Goal: Task Accomplishment & Management: Use online tool/utility

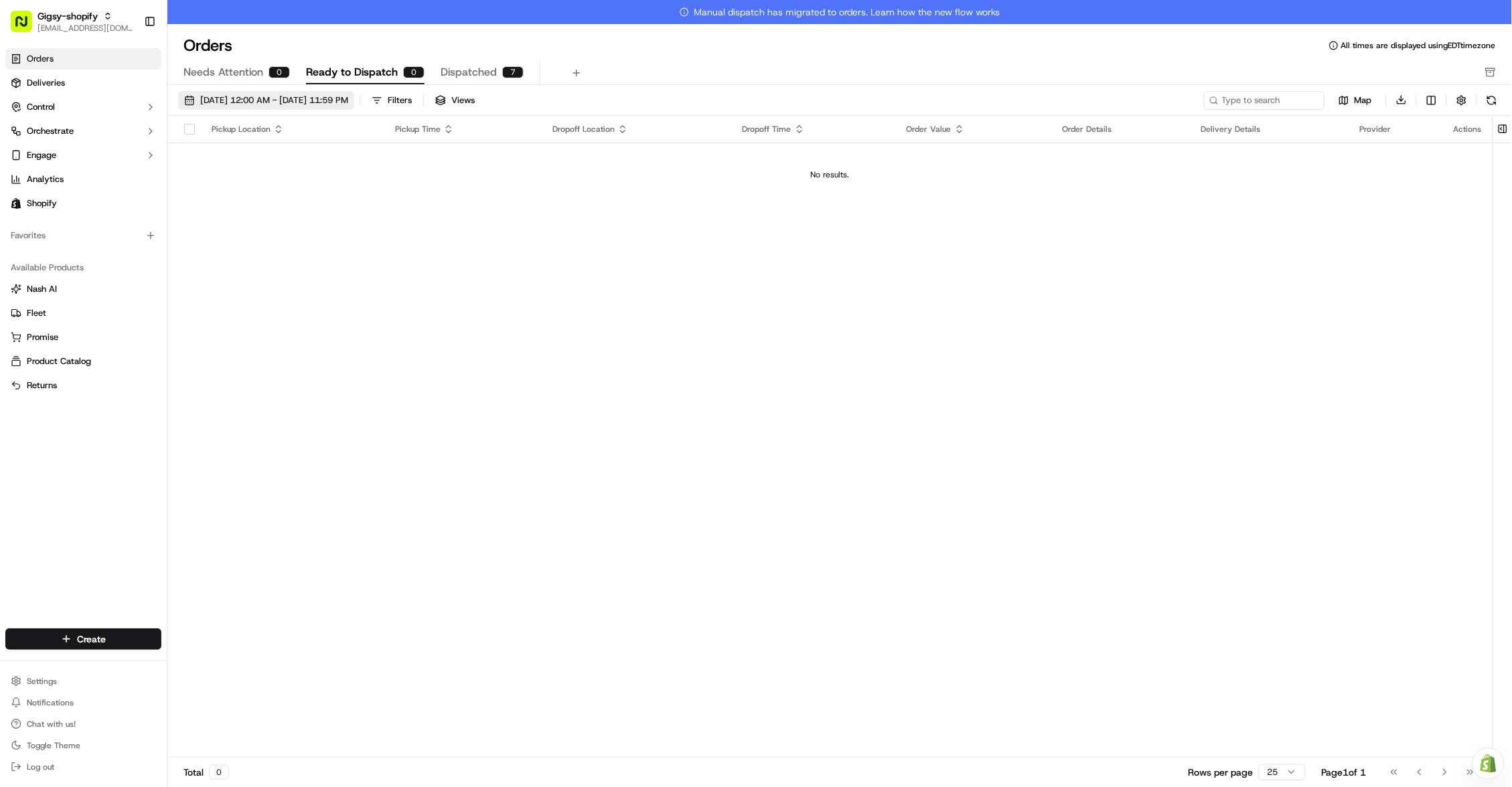
click at [302, 102] on span "09/22/2025 12:00 AM - 09/22/2025 11:59 PM" at bounding box center [274, 100] width 148 height 12
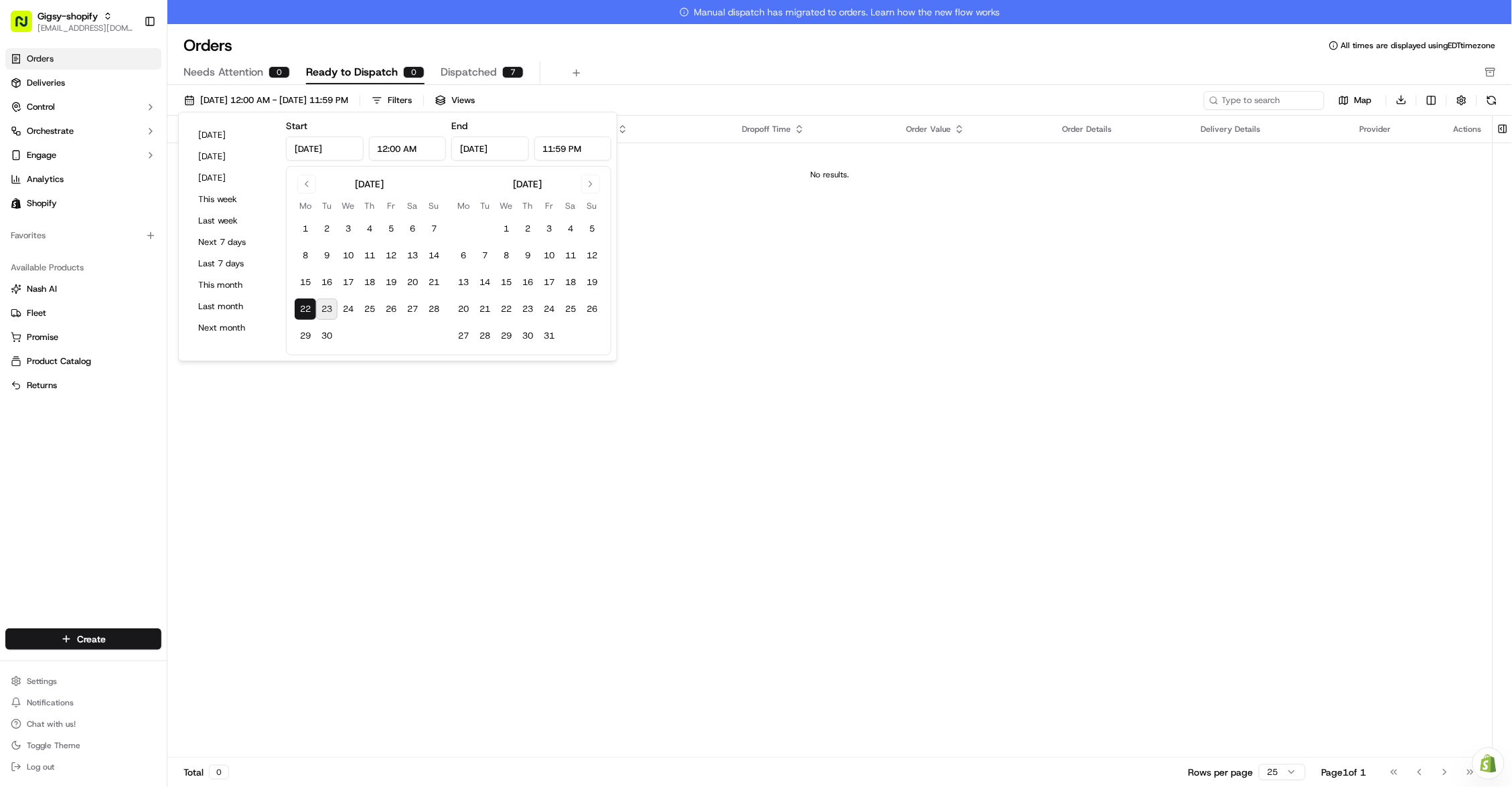
click at [333, 303] on button "23" at bounding box center [327, 309] width 21 height 21
type input "Sep 23, 2025"
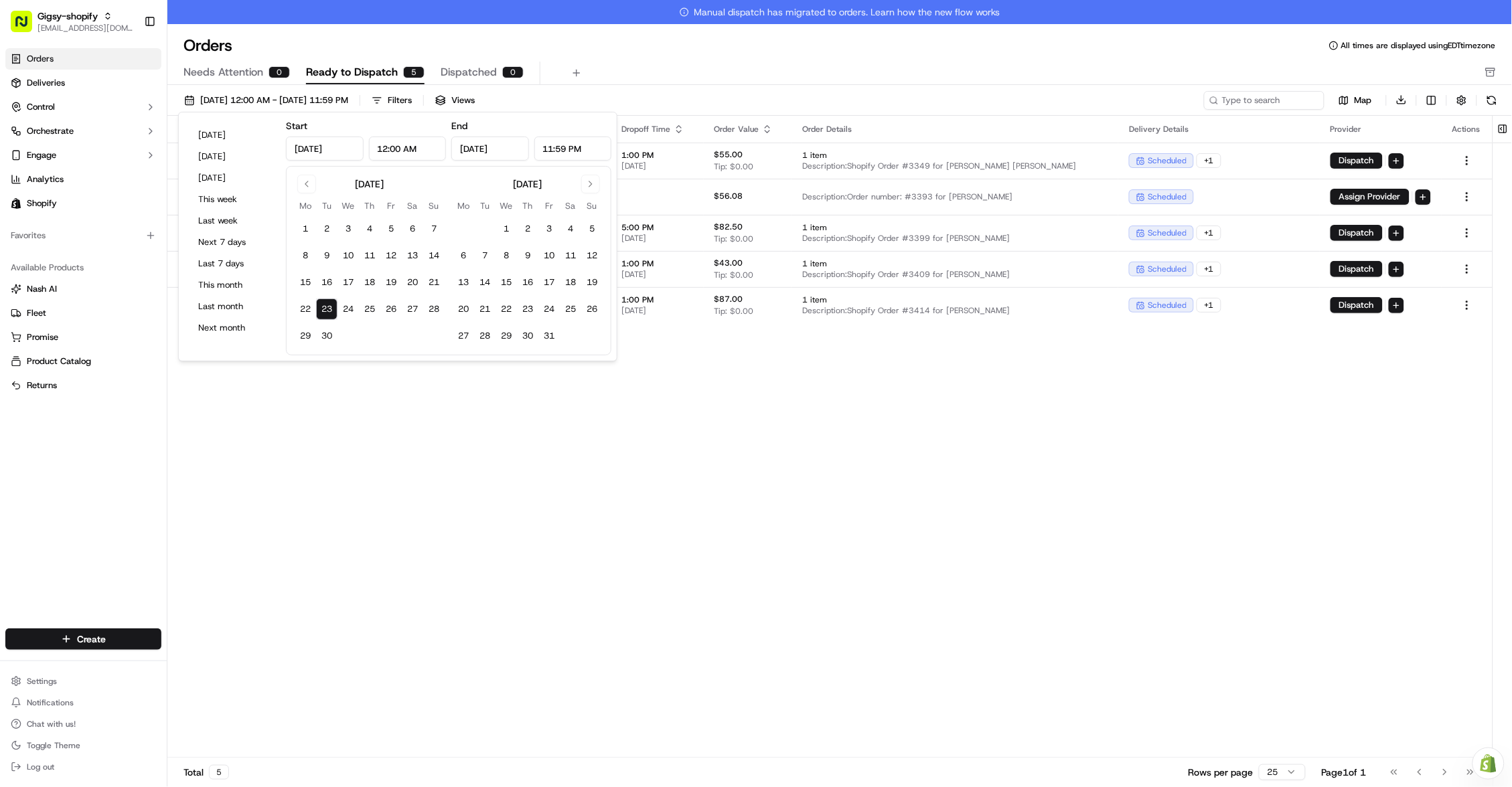
click at [353, 472] on div "Pickup Location Pickup Time Dropoff Location Dropoff Time Order Value Order Det…" at bounding box center [830, 449] width 1325 height 667
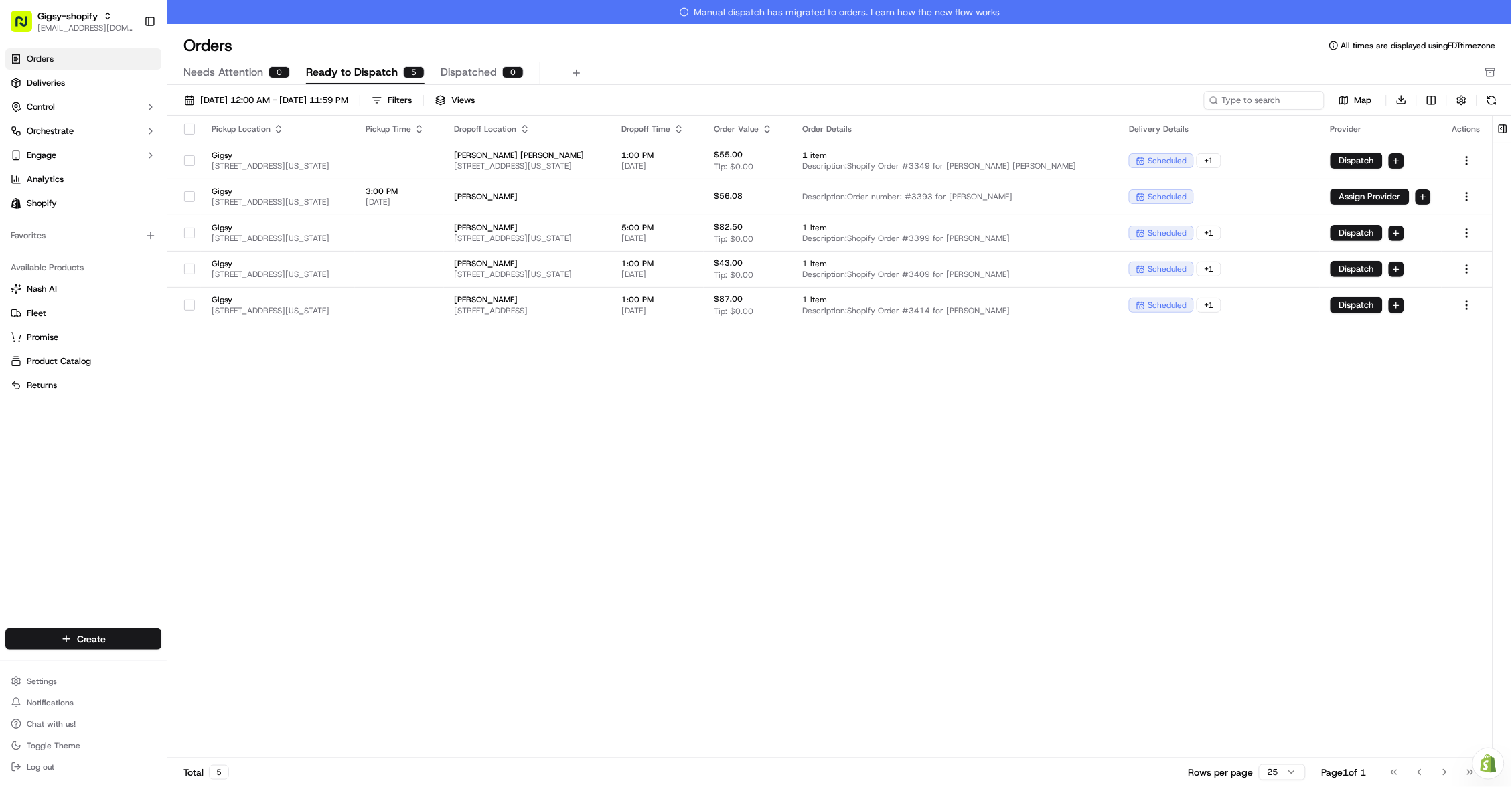
click at [193, 129] on button "button" at bounding box center [189, 129] width 11 height 11
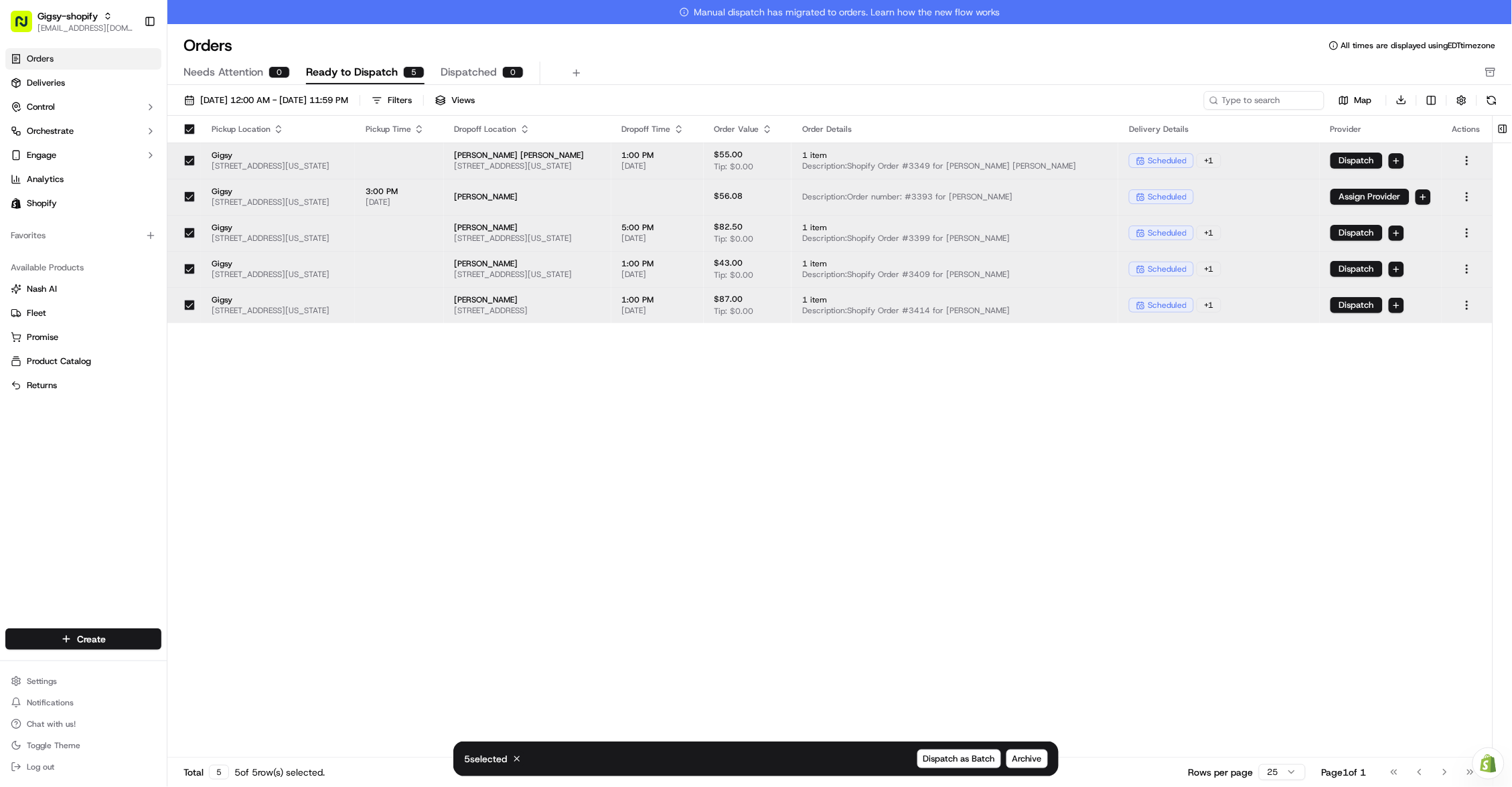
click at [191, 197] on button "button" at bounding box center [189, 197] width 11 height 11
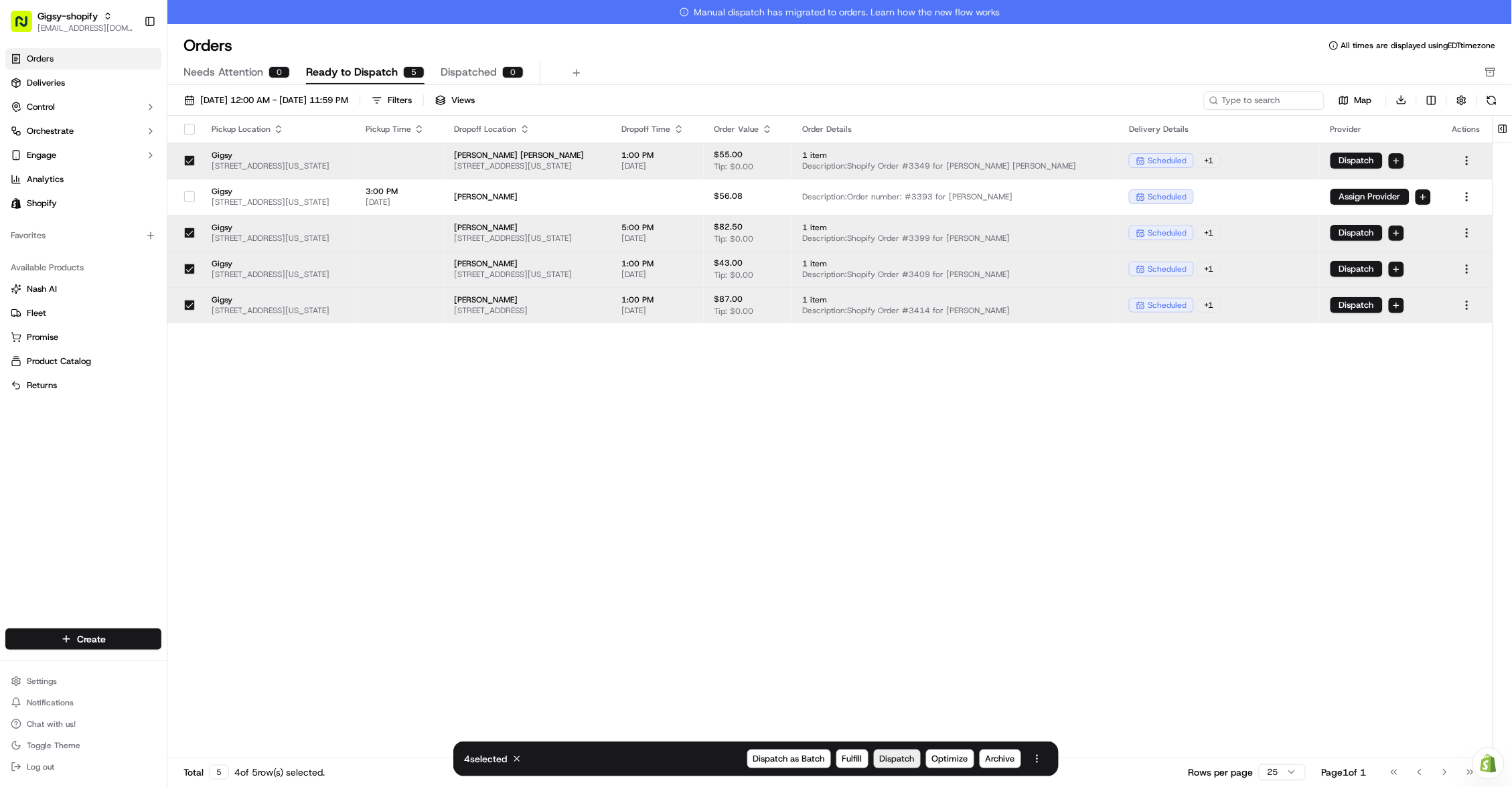
click at [904, 757] on span "Dispatch" at bounding box center [896, 759] width 35 height 12
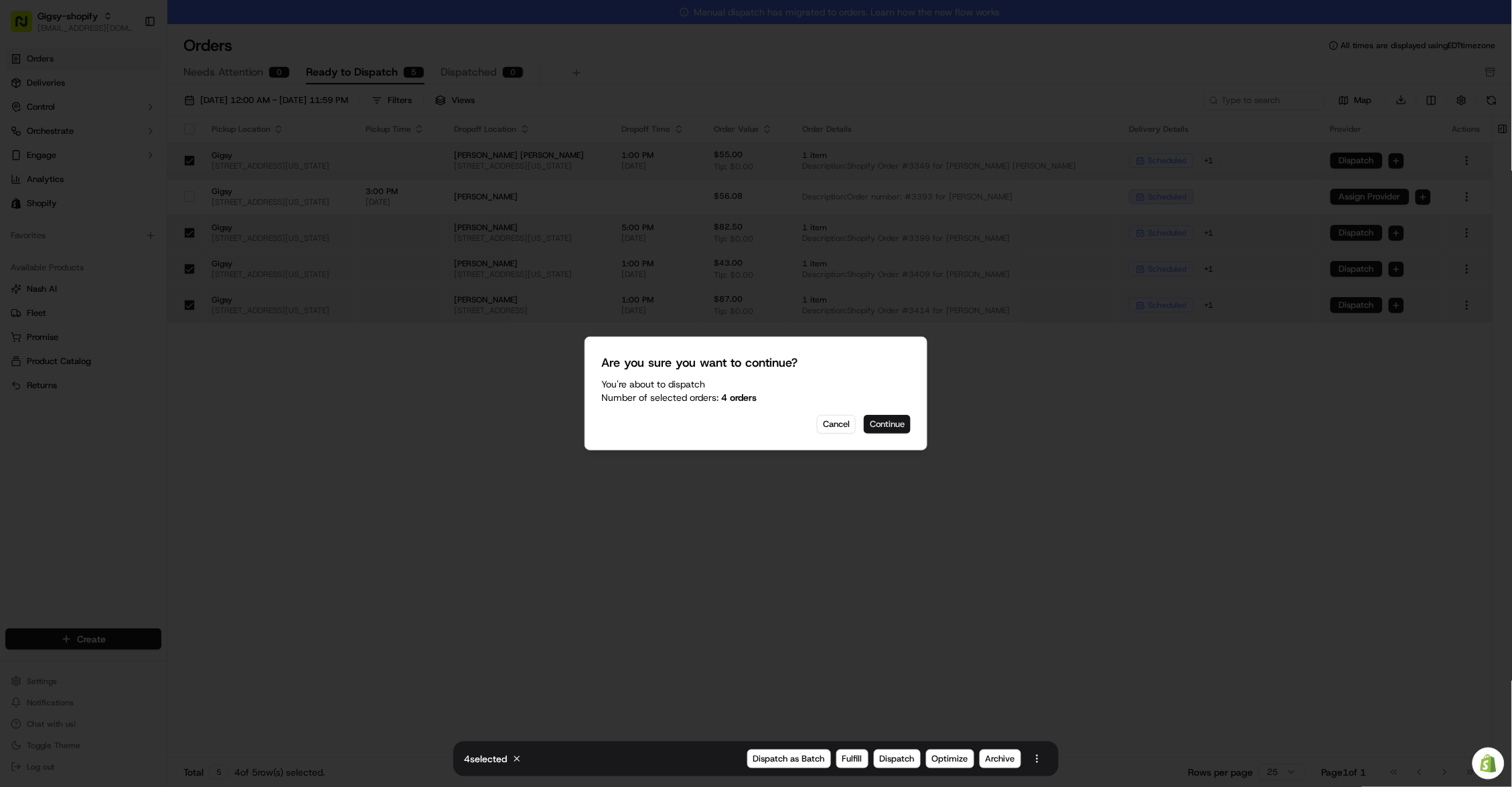
click at [888, 423] on button "Continue" at bounding box center [887, 424] width 47 height 19
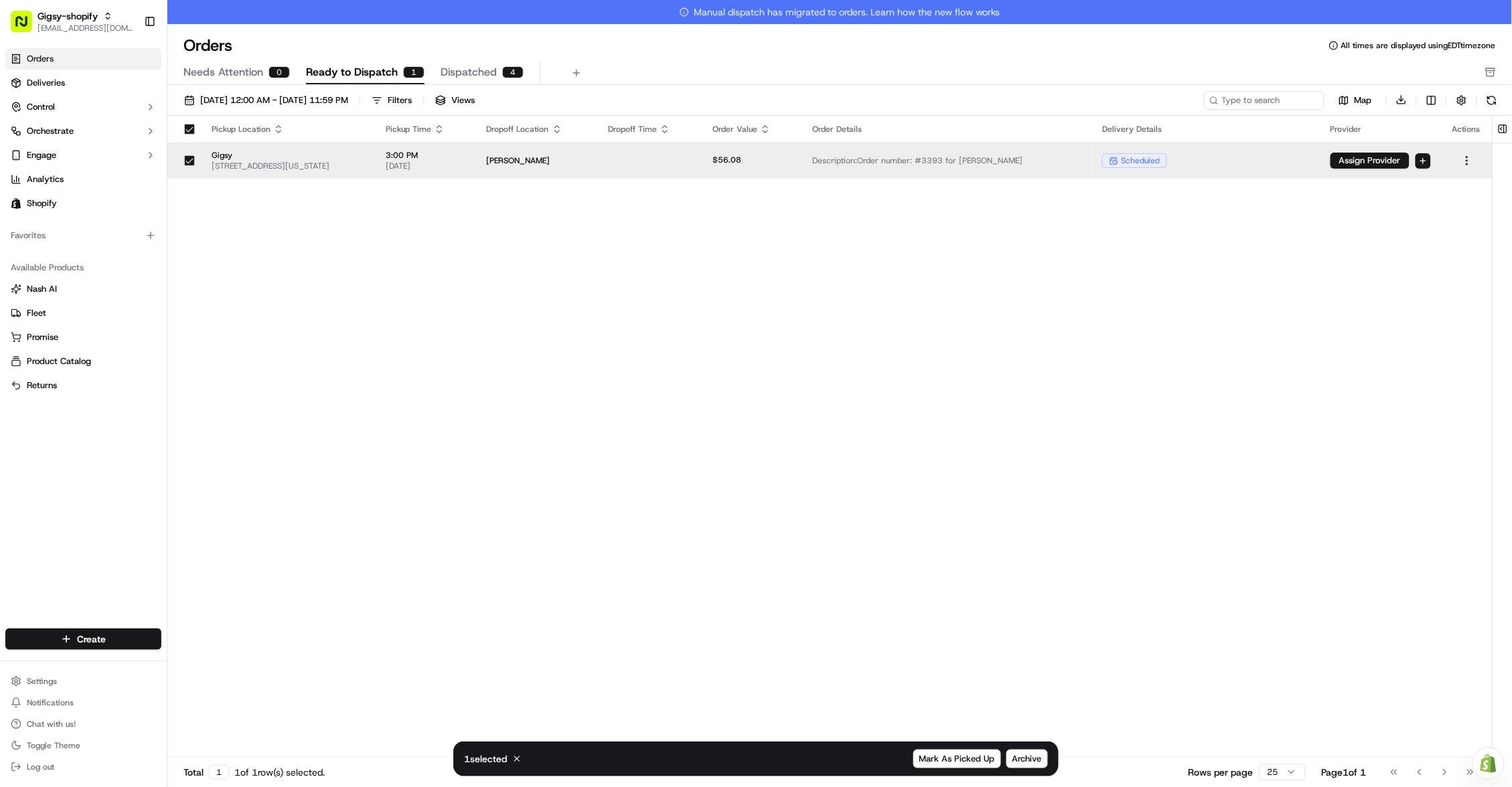
click at [79, 85] on link "Deliveries" at bounding box center [84, 83] width 156 height 21
drag, startPoint x: 17, startPoint y: 252, endPoint x: 79, endPoint y: 85, distance: 178.1
click at [79, 85] on link "Deliveries" at bounding box center [84, 83] width 156 height 21
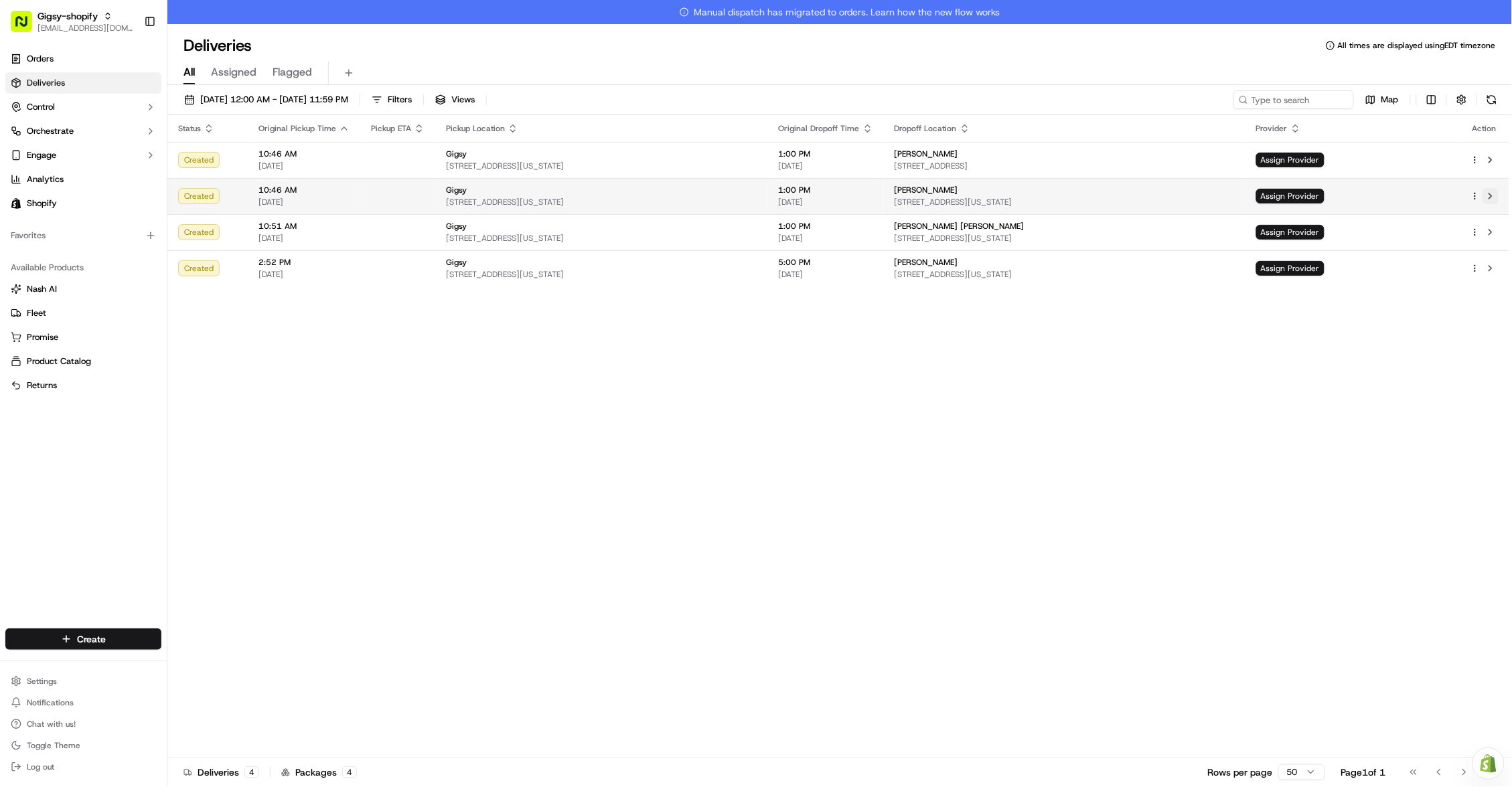
click at [1494, 198] on button at bounding box center [1491, 196] width 16 height 16
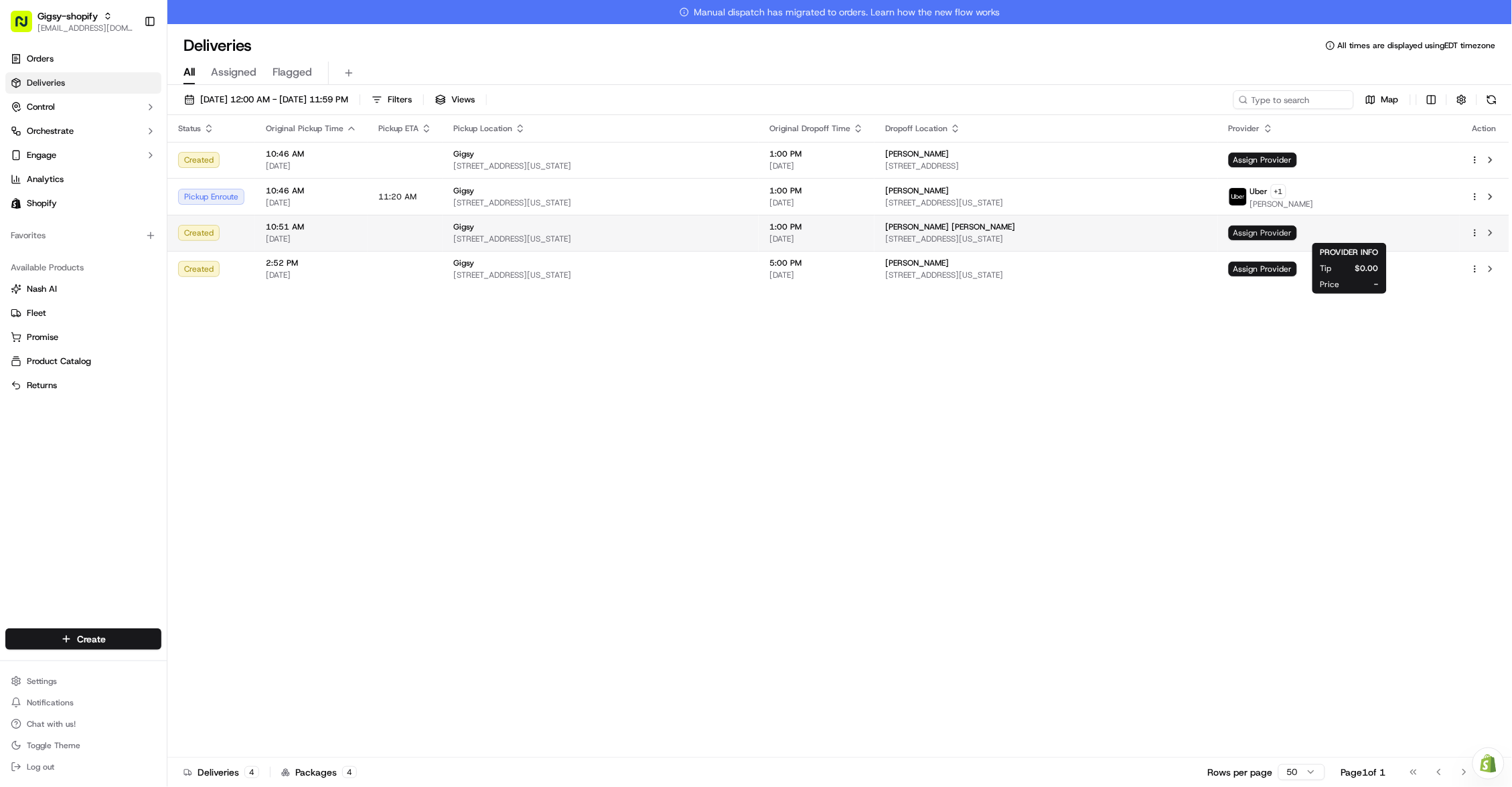
click at [1297, 233] on span "Assign Provider" at bounding box center [1262, 233] width 68 height 15
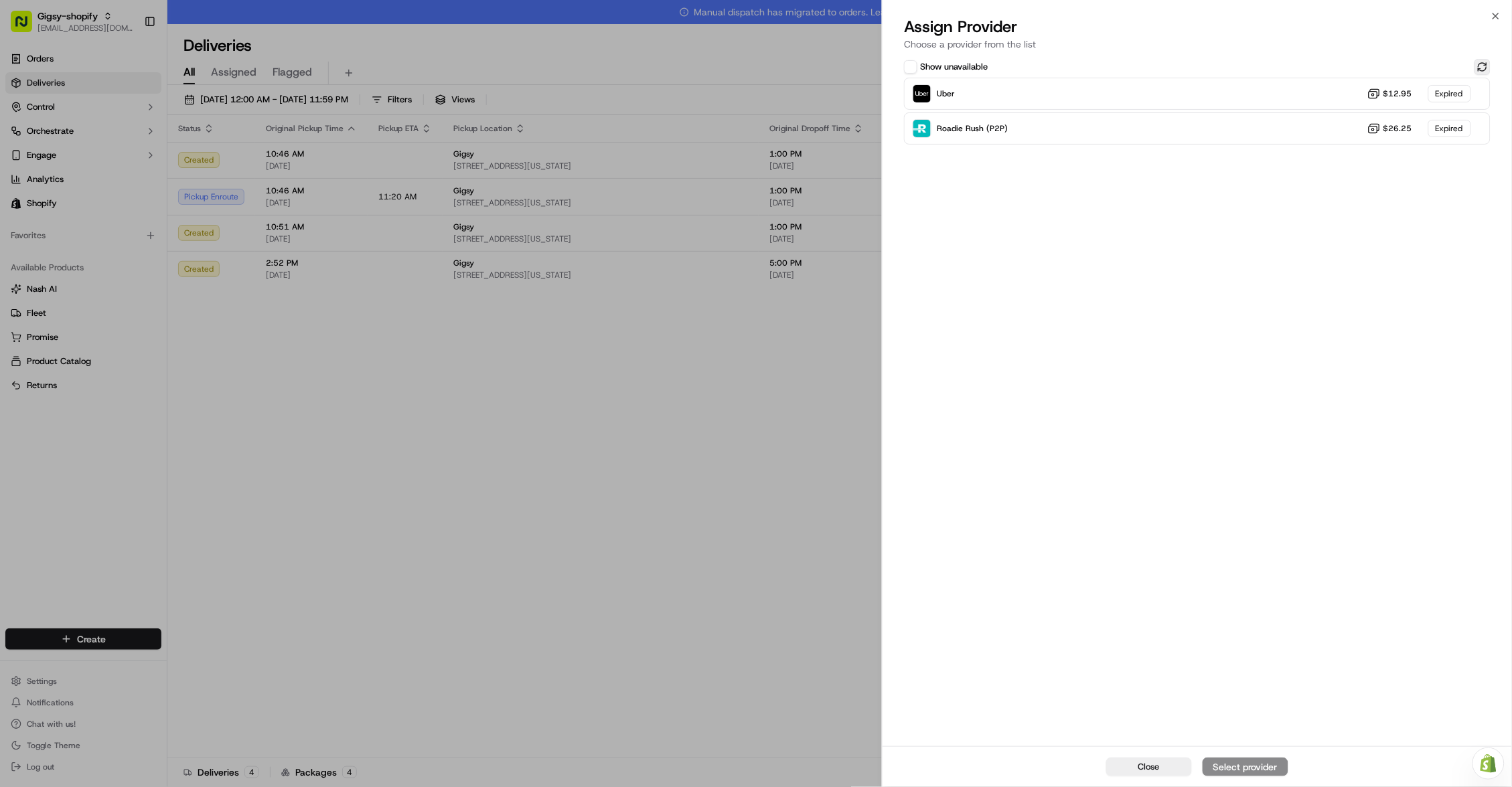
click at [1487, 67] on button at bounding box center [1483, 67] width 16 height 16
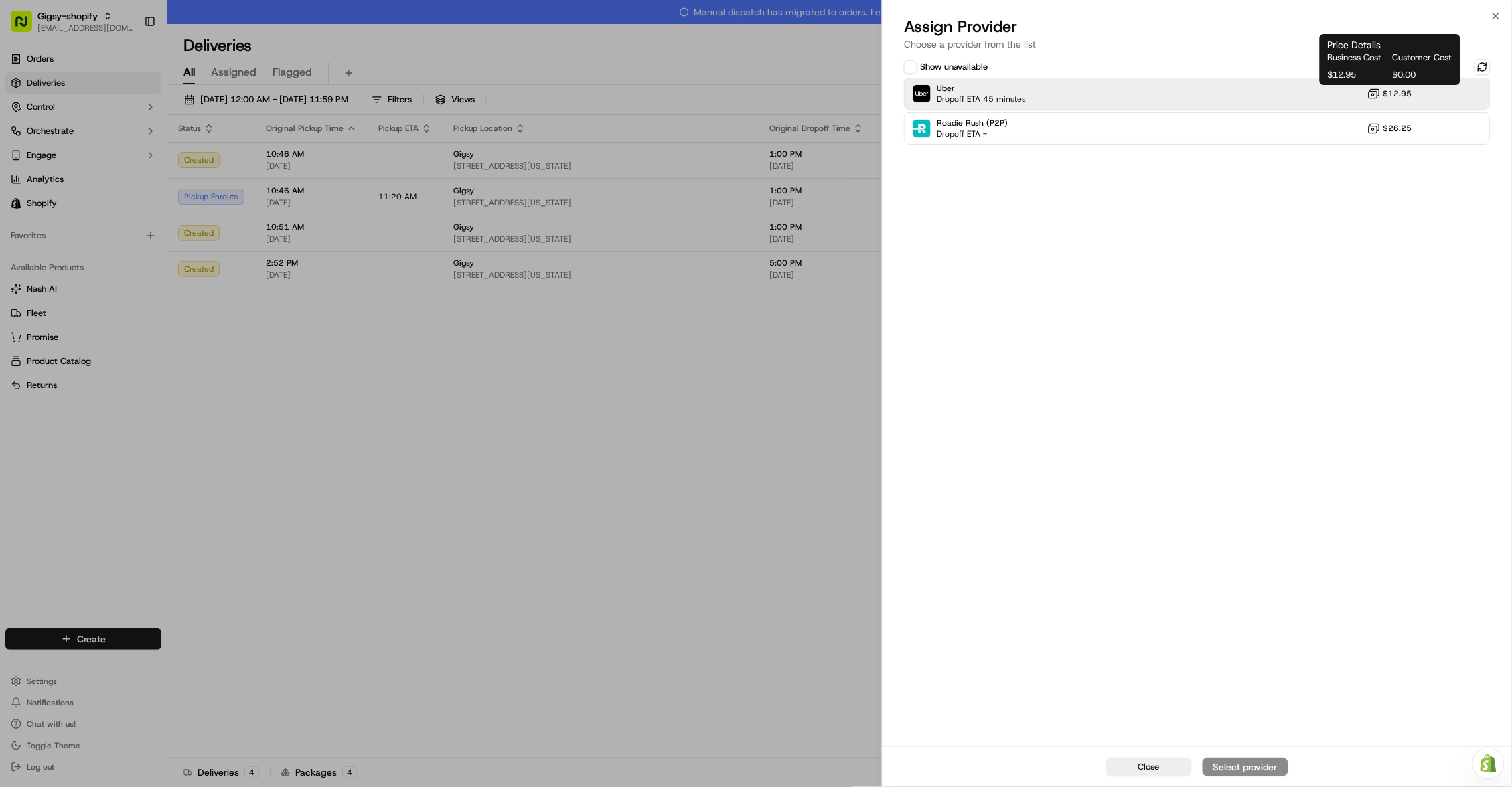
click at [1381, 97] on icon at bounding box center [1373, 93] width 13 height 13
click at [1267, 765] on div "Assign Provider" at bounding box center [1245, 767] width 66 height 13
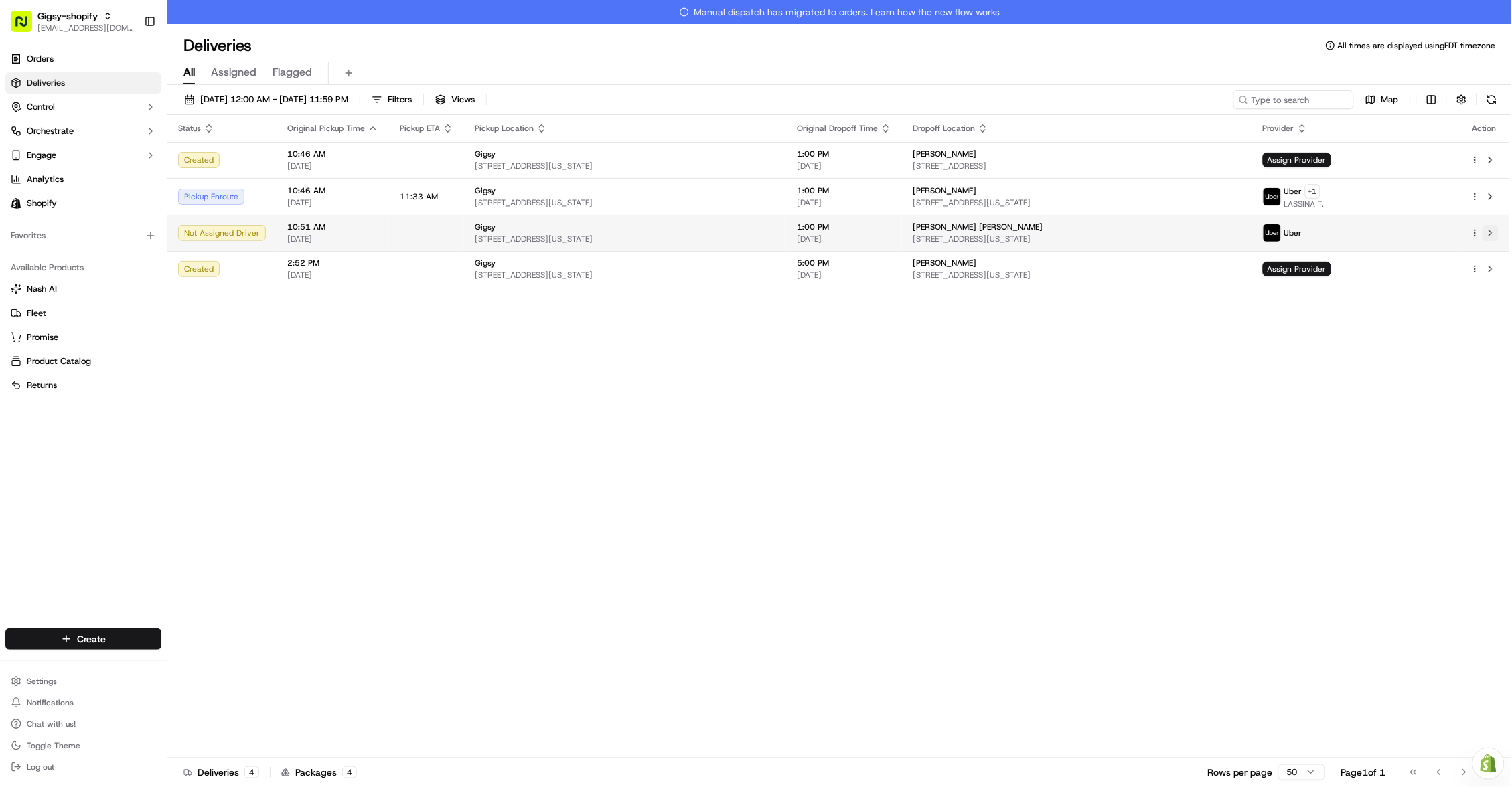
click at [1493, 230] on button at bounding box center [1491, 233] width 16 height 16
click at [1428, 99] on html "Gigsy-shopify hello@getgigsy.com Toggle Sidebar Orders Deliveries Control Orche…" at bounding box center [756, 394] width 1512 height 787
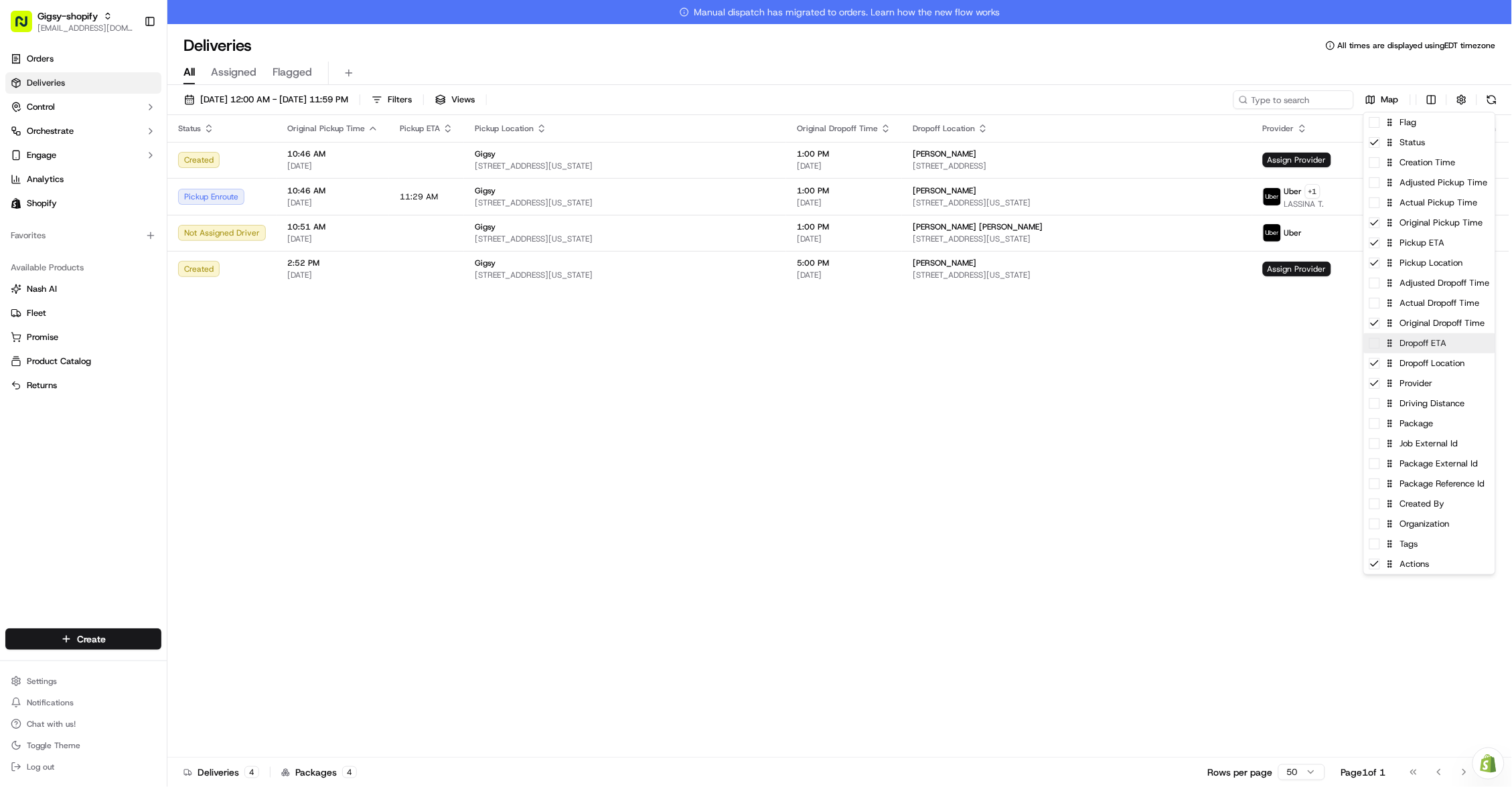
click at [1402, 343] on div "Dropoff ETA" at bounding box center [1429, 343] width 131 height 20
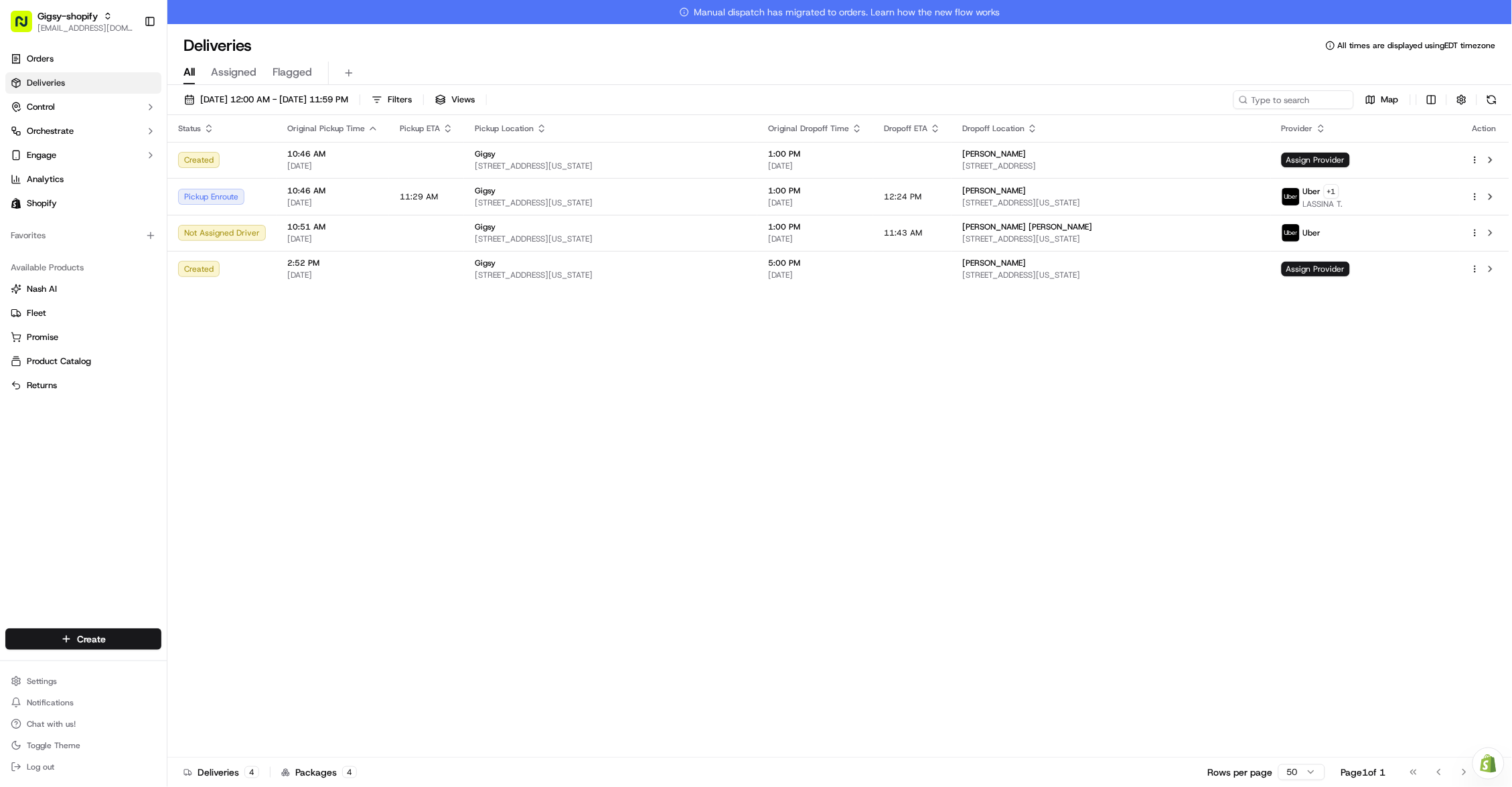
click at [1079, 387] on html "Gigsy-shopify hello@getgigsy.com Toggle Sidebar Orders Deliveries Control Orche…" at bounding box center [756, 394] width 1512 height 787
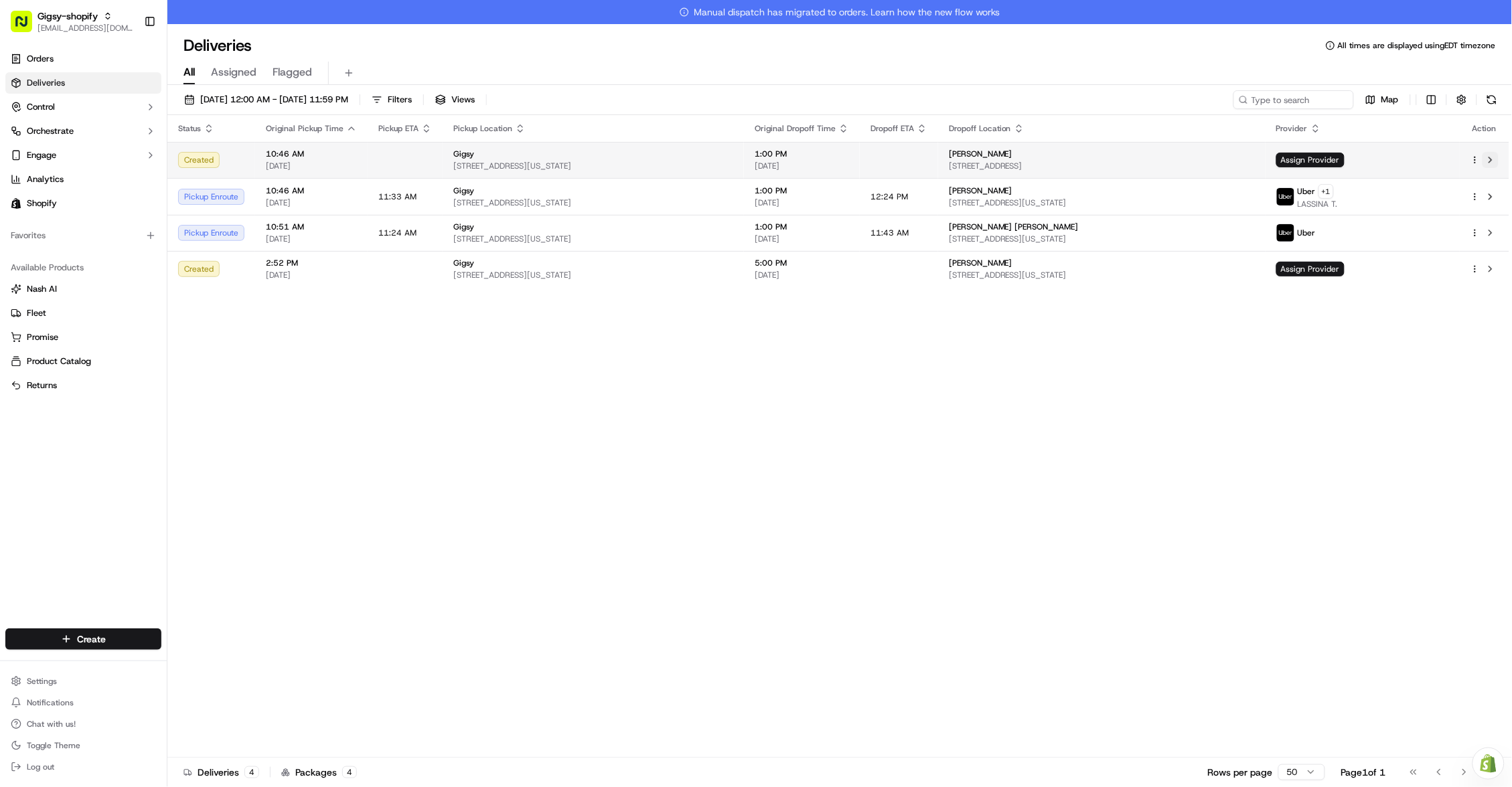
click at [1492, 159] on button at bounding box center [1491, 160] width 16 height 16
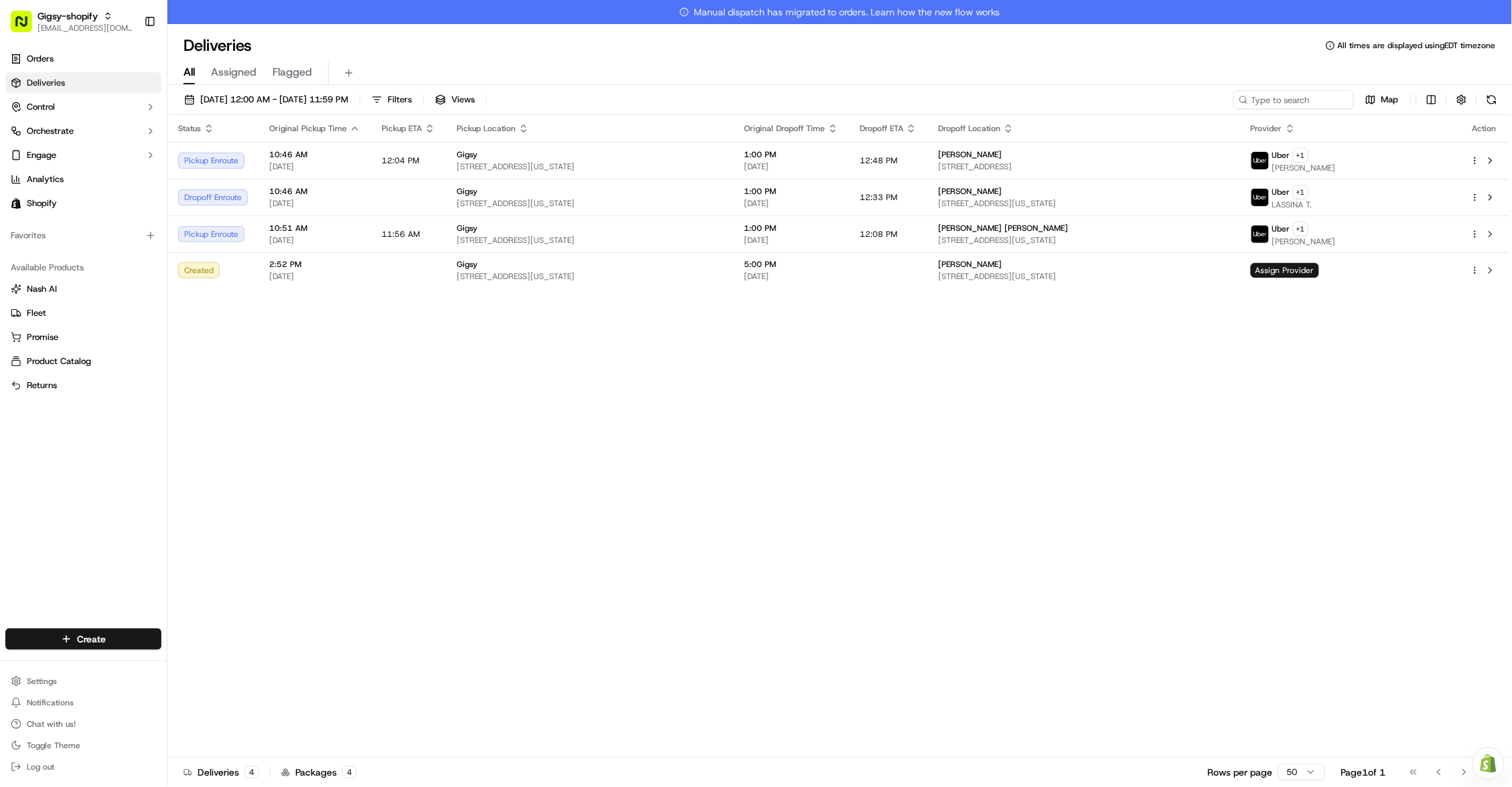
click at [1475, 159] on html "Gigsy-shopify hello@getgigsy.com Toggle Sidebar Orders Deliveries Control Orche…" at bounding box center [756, 394] width 1512 height 787
click at [1391, 334] on span "Cancel" at bounding box center [1400, 339] width 26 height 11
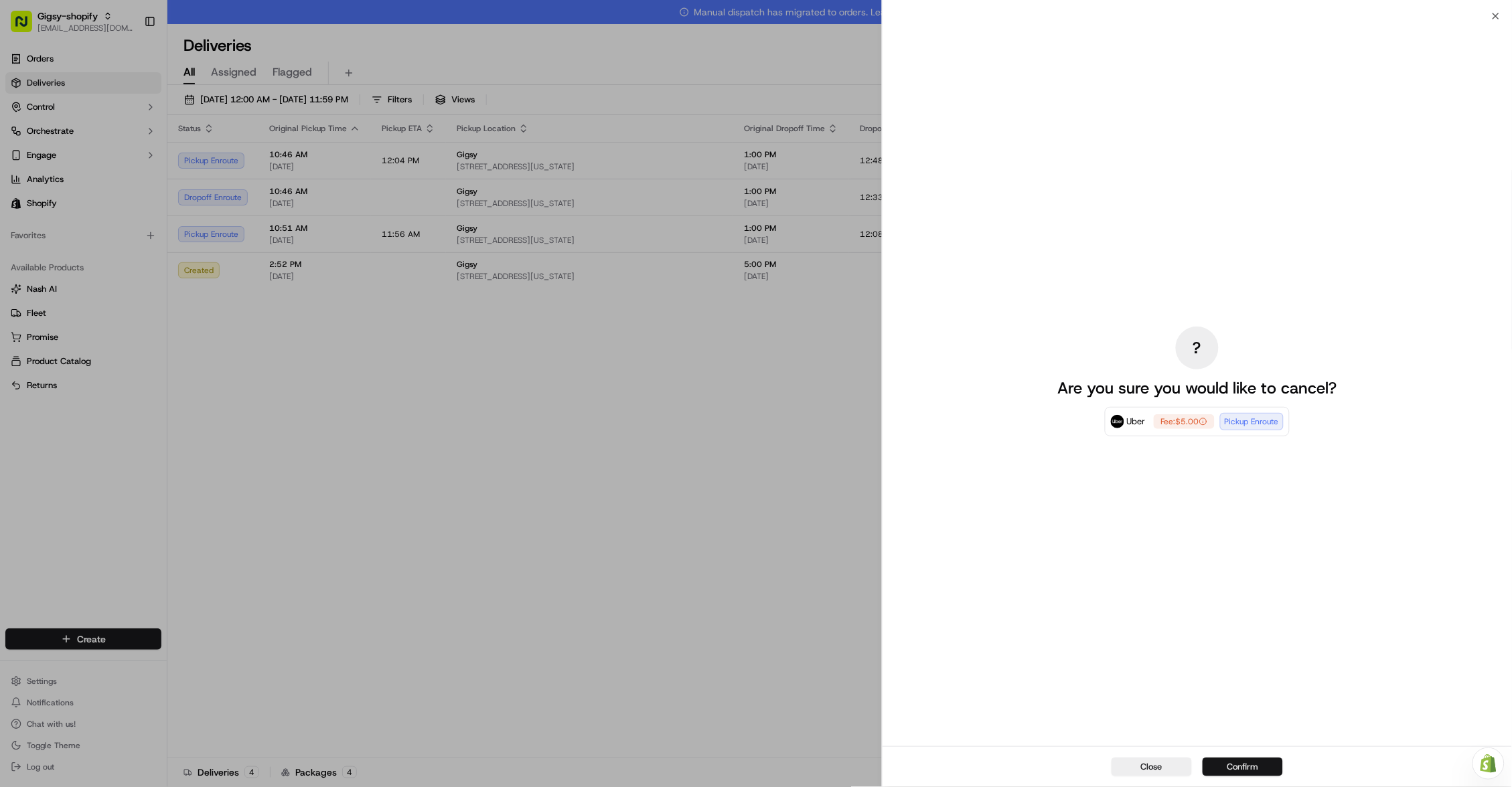
click at [1261, 765] on button "Confirm" at bounding box center [1243, 767] width 80 height 19
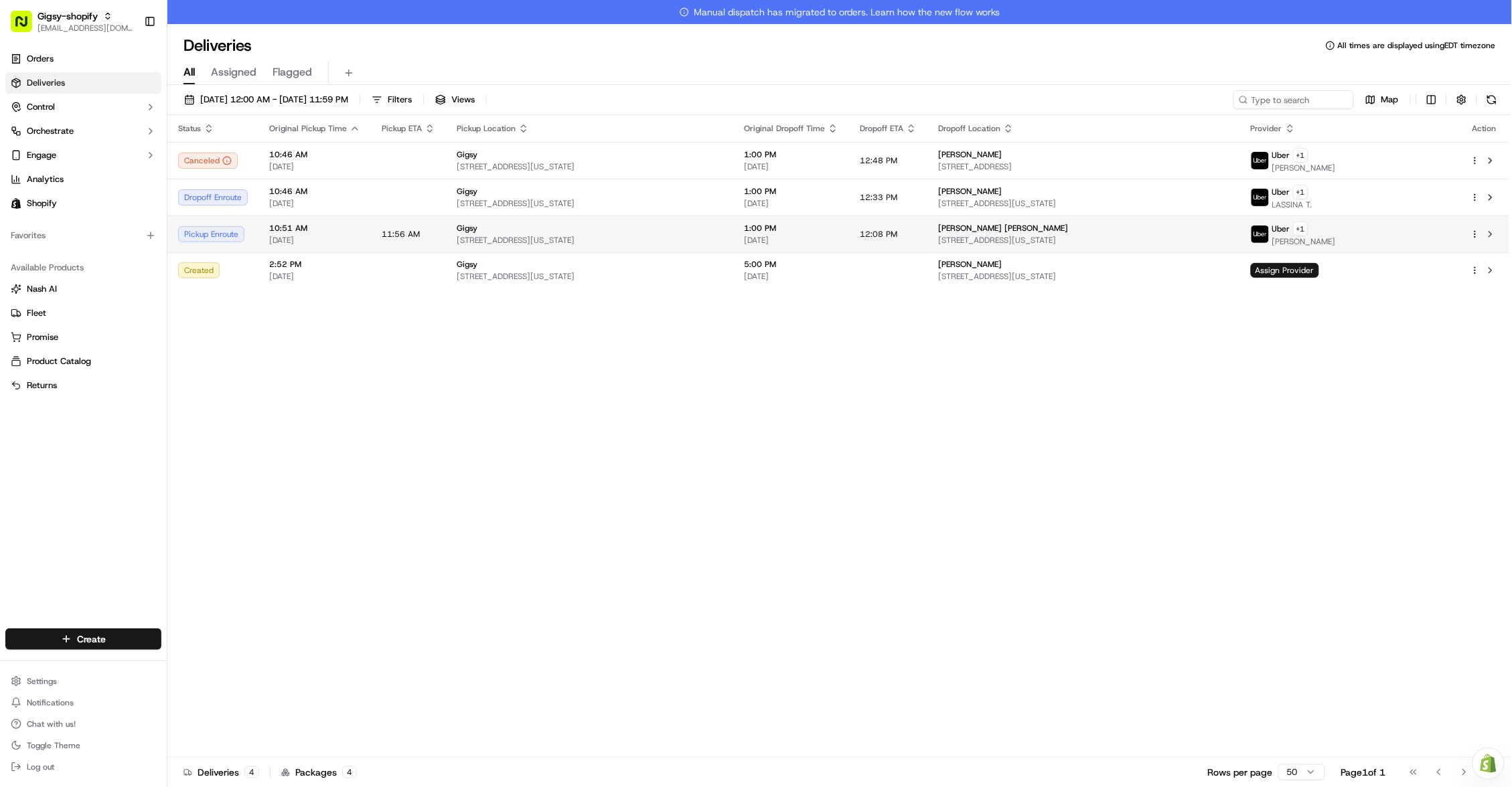
click at [1500, 227] on td at bounding box center [1484, 234] width 50 height 36
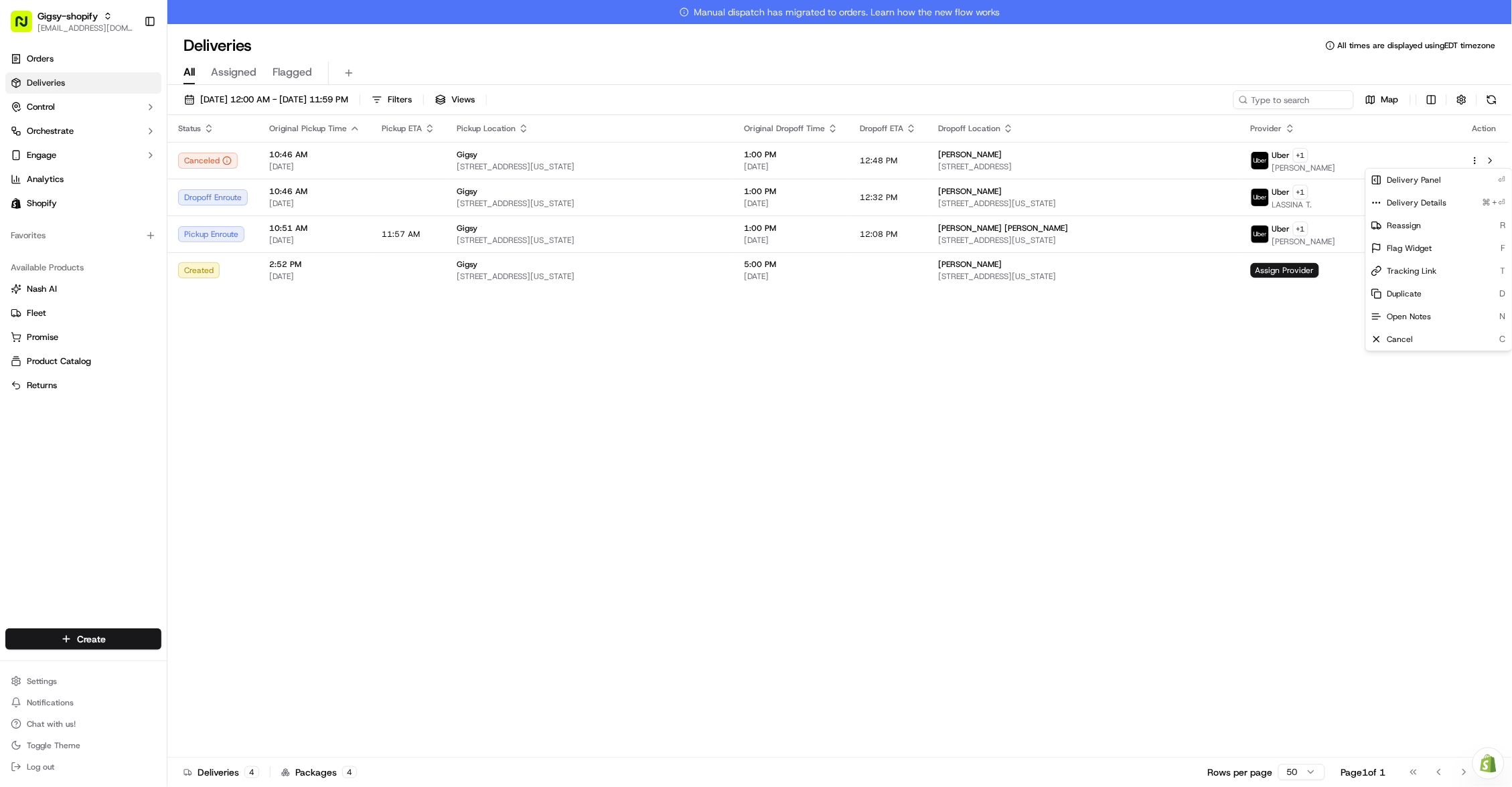
click at [1476, 163] on html "Gigsy-shopify hello@getgigsy.com Toggle Sidebar Orders Deliveries Control Orche…" at bounding box center [756, 394] width 1512 height 787
click at [1417, 224] on span "Reassign" at bounding box center [1405, 226] width 34 height 11
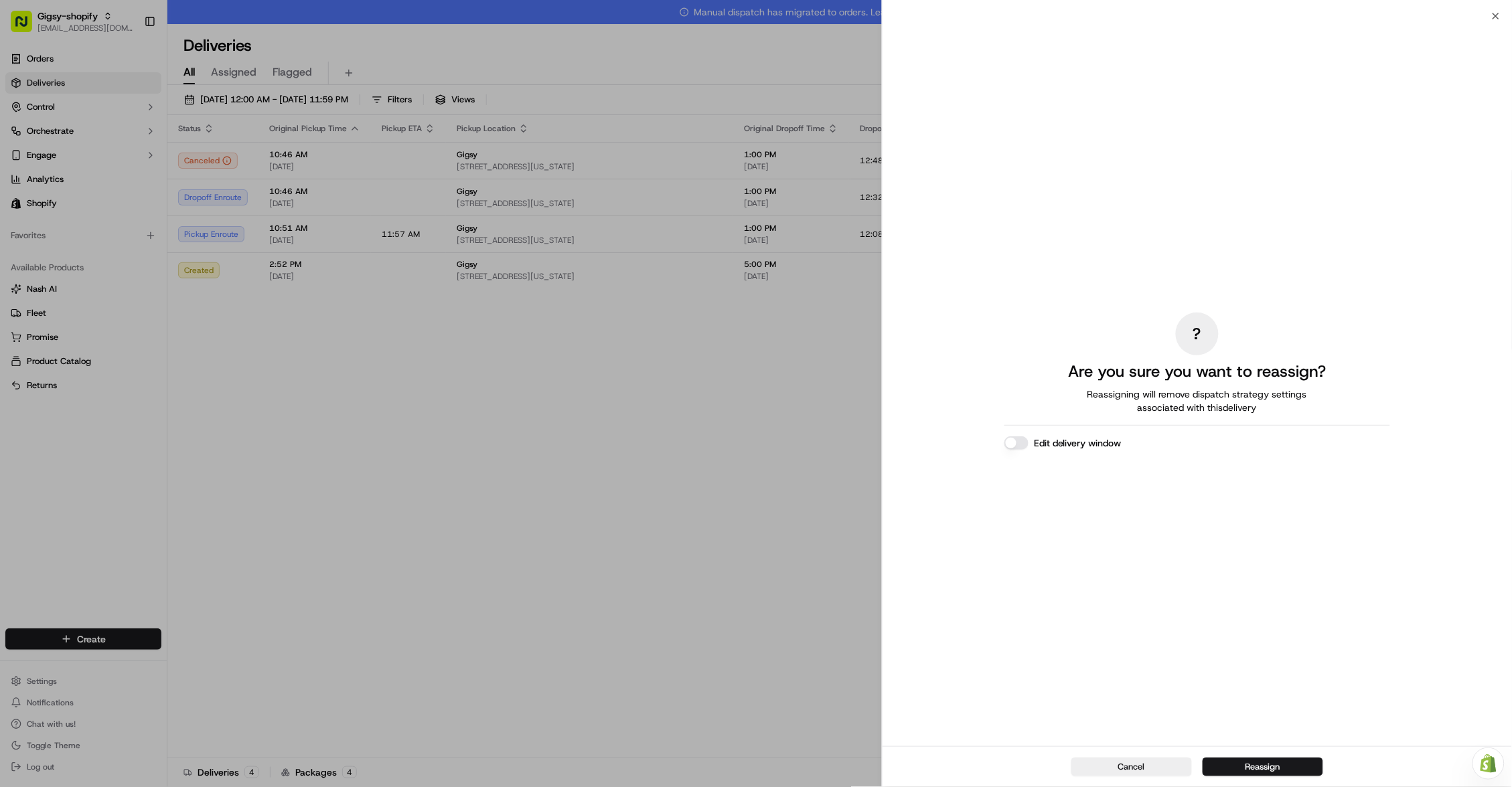
click at [1020, 444] on button "Edit delivery window" at bounding box center [1016, 442] width 24 height 13
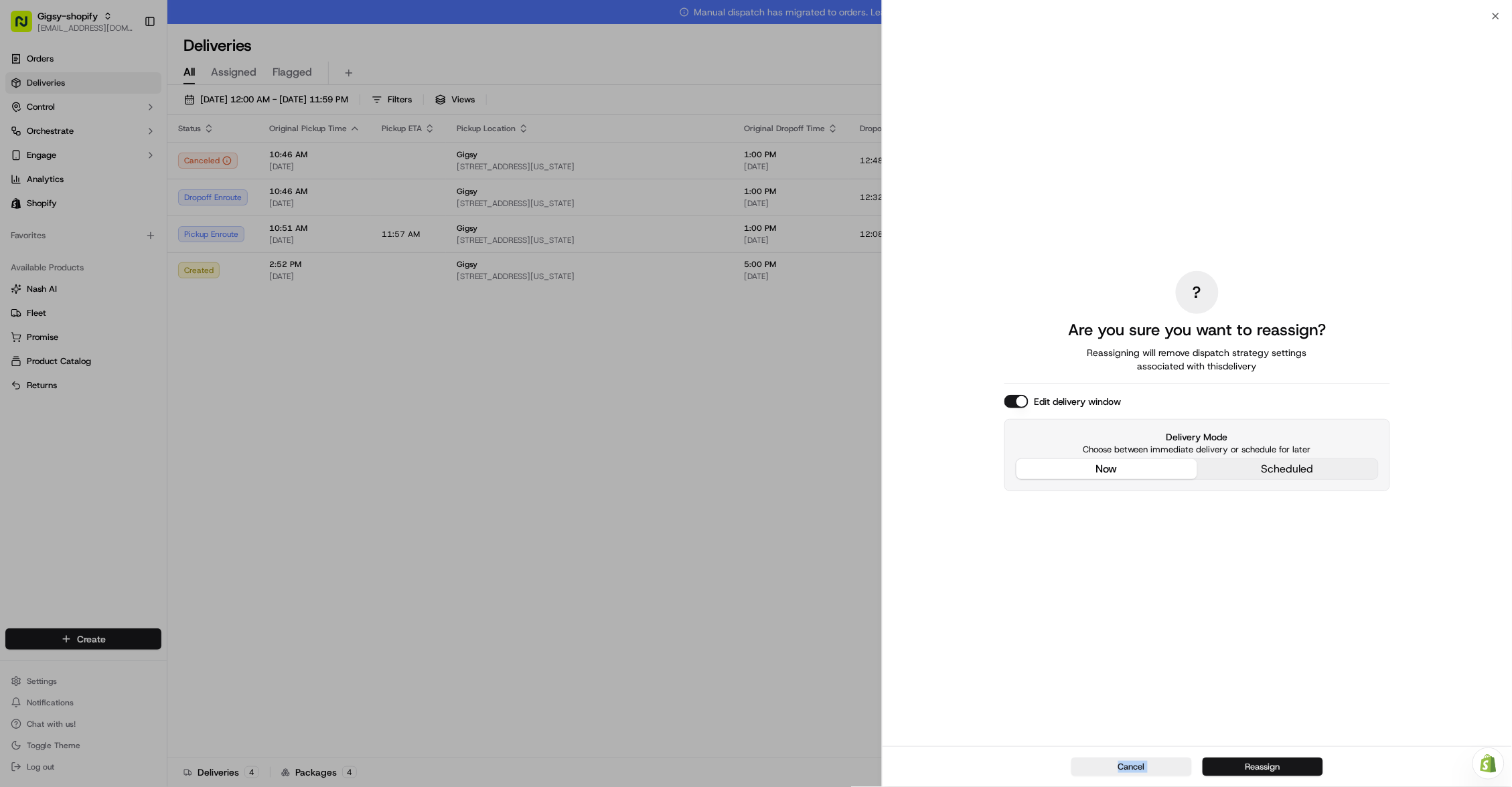
drag, startPoint x: 1186, startPoint y: 714, endPoint x: 1245, endPoint y: 766, distance: 78.6
click at [1245, 766] on div "? Are you sure you want to reassign? Reassigning will remove dispatch strategy …" at bounding box center [1197, 401] width 630 height 771
click at [1245, 766] on button "Reassign" at bounding box center [1263, 767] width 121 height 19
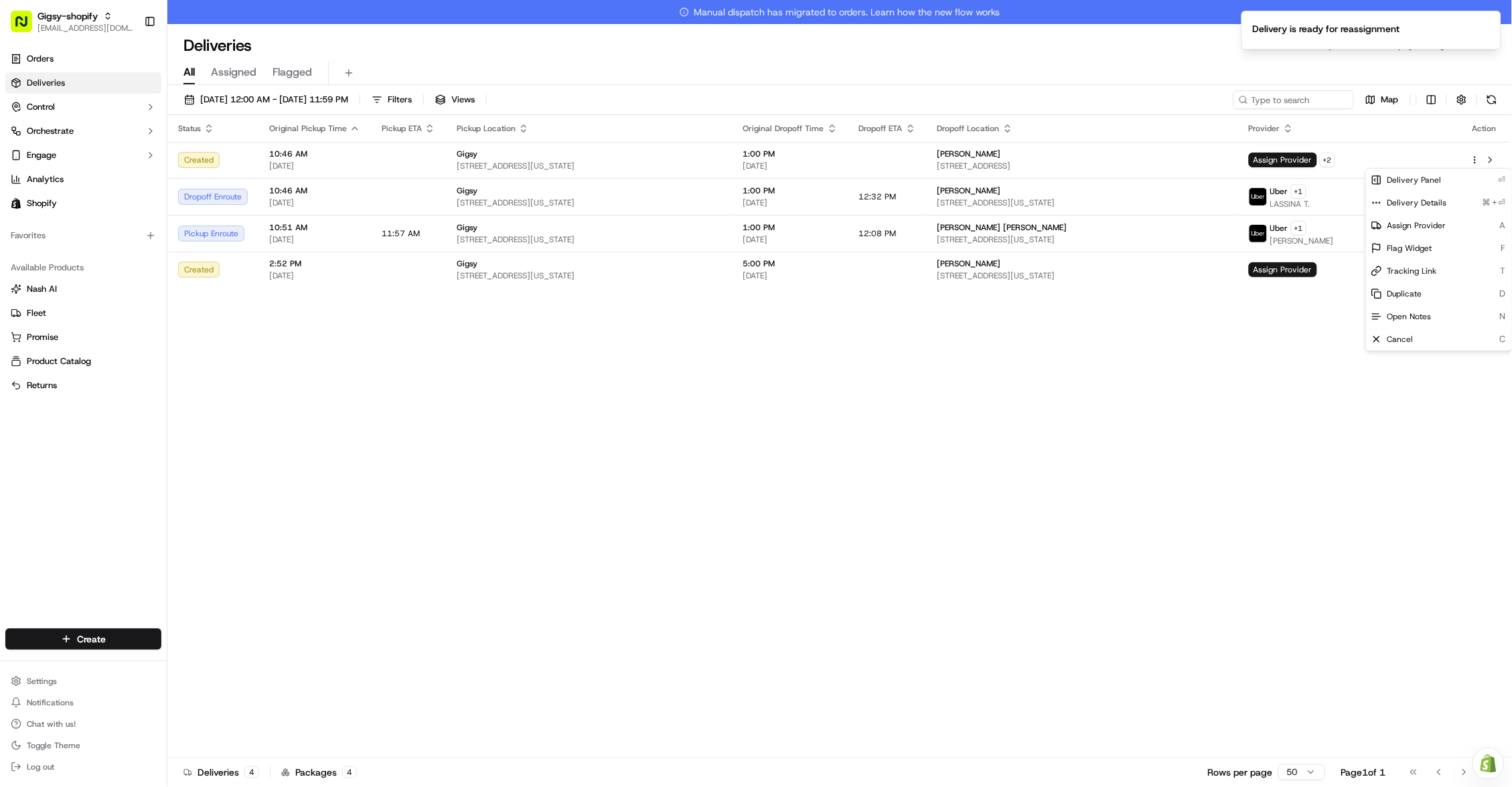
click at [729, 417] on div "Status Original Pickup Time Pickup ETA Pickup Location Original Dropoff Time Dr…" at bounding box center [838, 449] width 1341 height 667
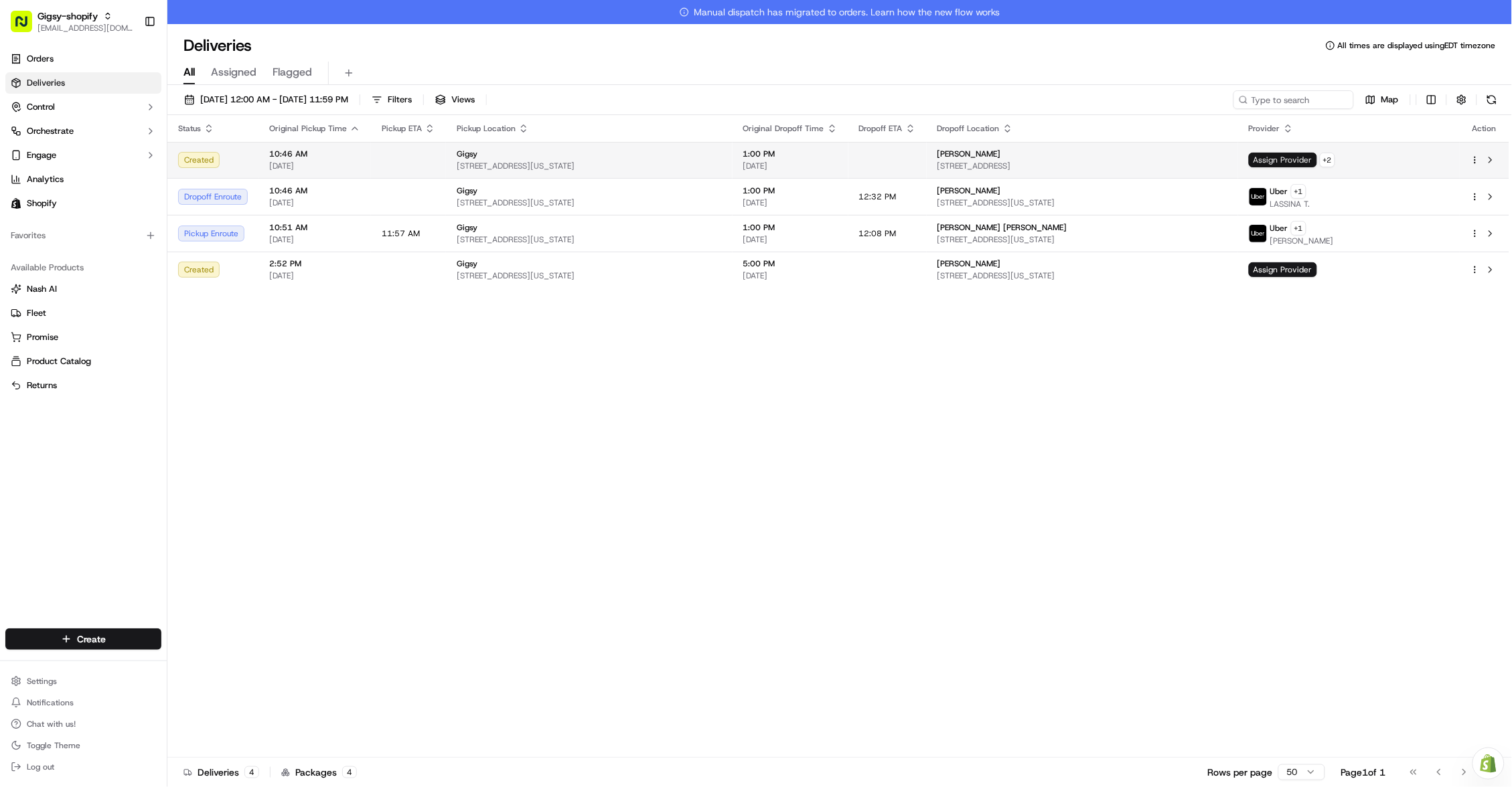
click at [1317, 160] on span "Assign Provider" at bounding box center [1283, 160] width 68 height 15
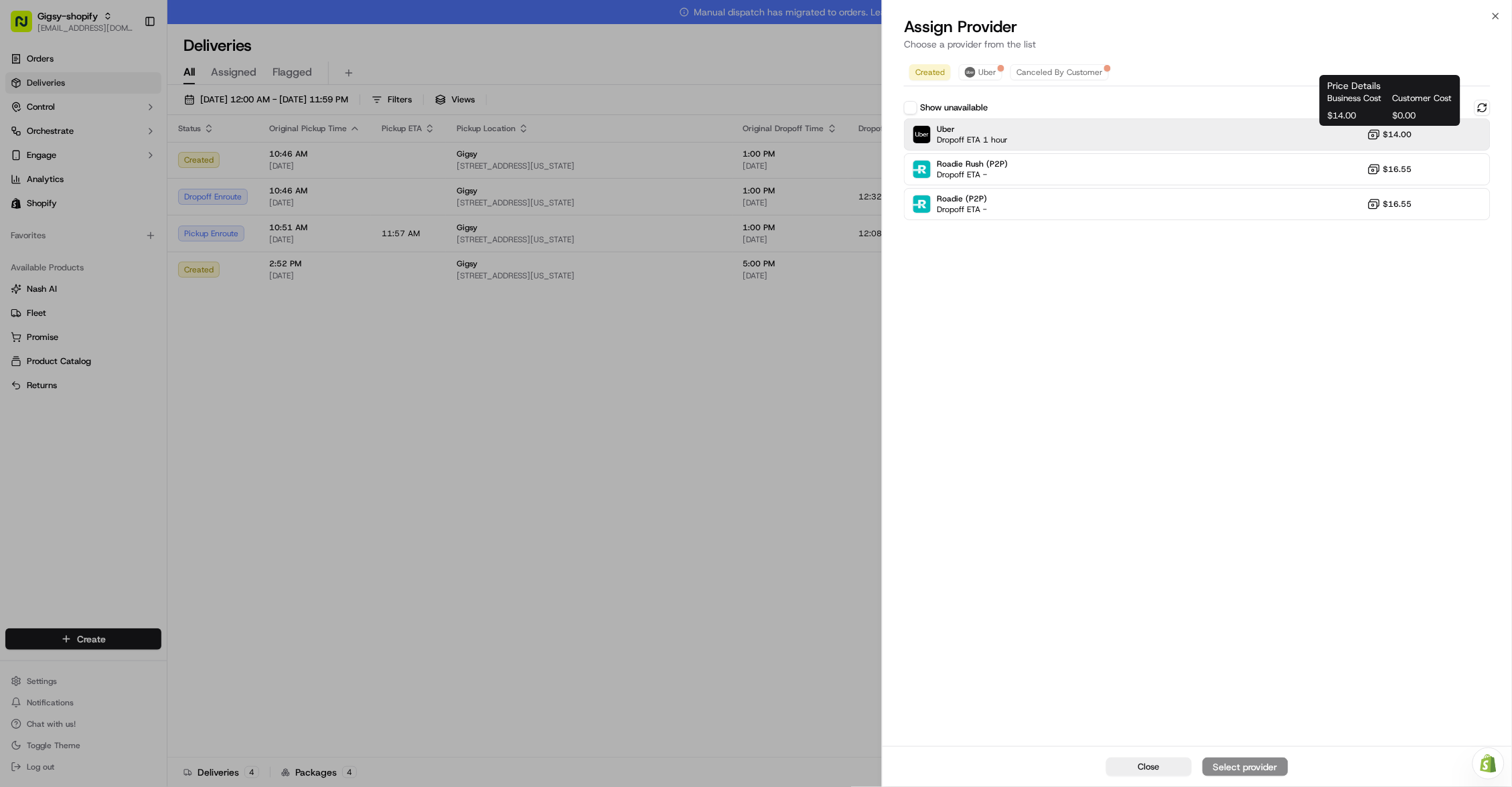
click at [1404, 131] on span "$14.00" at bounding box center [1397, 134] width 28 height 11
click at [1269, 768] on div "Assign Provider" at bounding box center [1245, 767] width 66 height 13
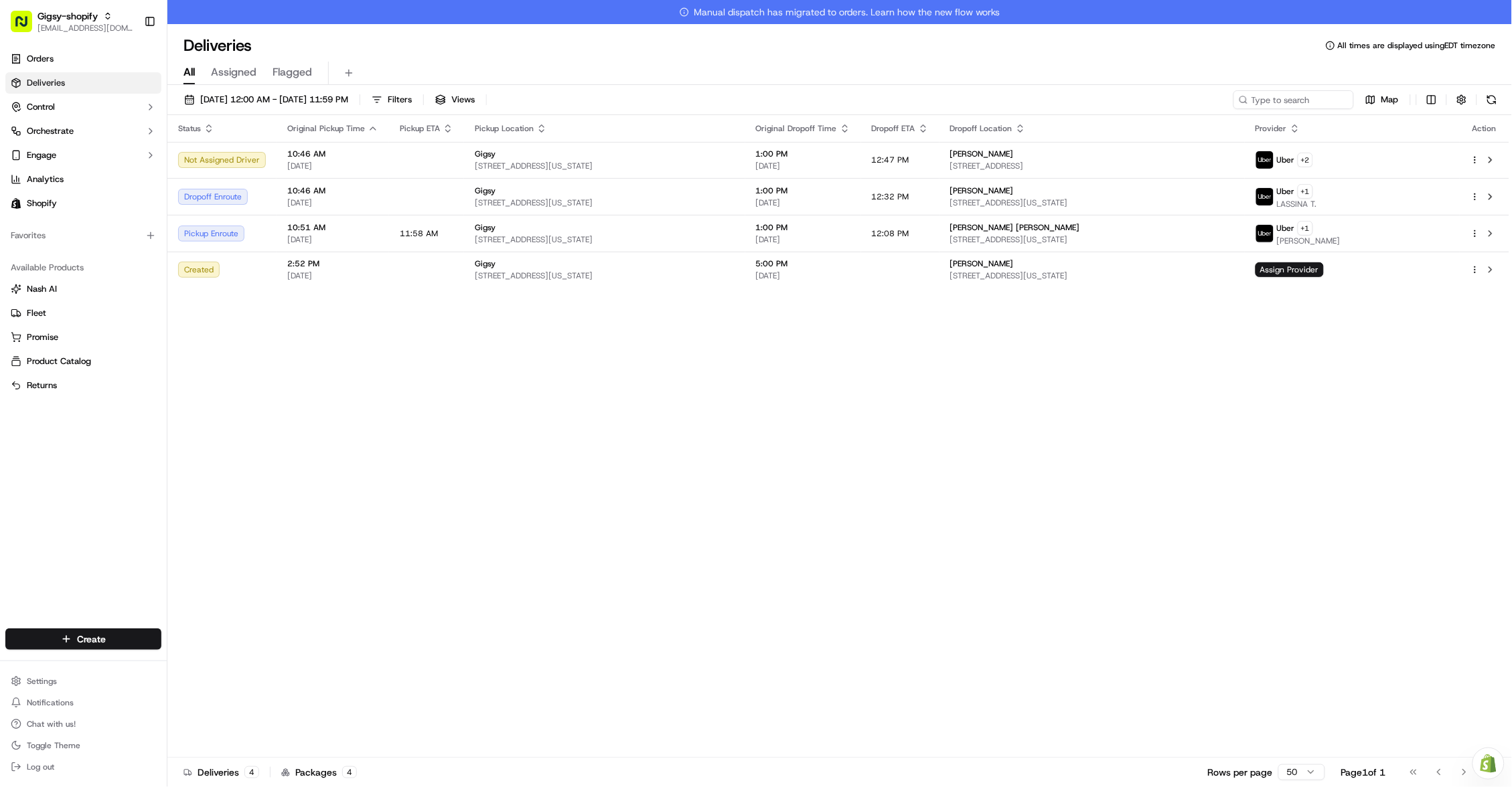
click at [1499, 160] on button at bounding box center [1491, 160] width 16 height 16
click at [1489, 235] on button at bounding box center [1491, 234] width 16 height 16
click at [1494, 230] on button at bounding box center [1491, 234] width 16 height 16
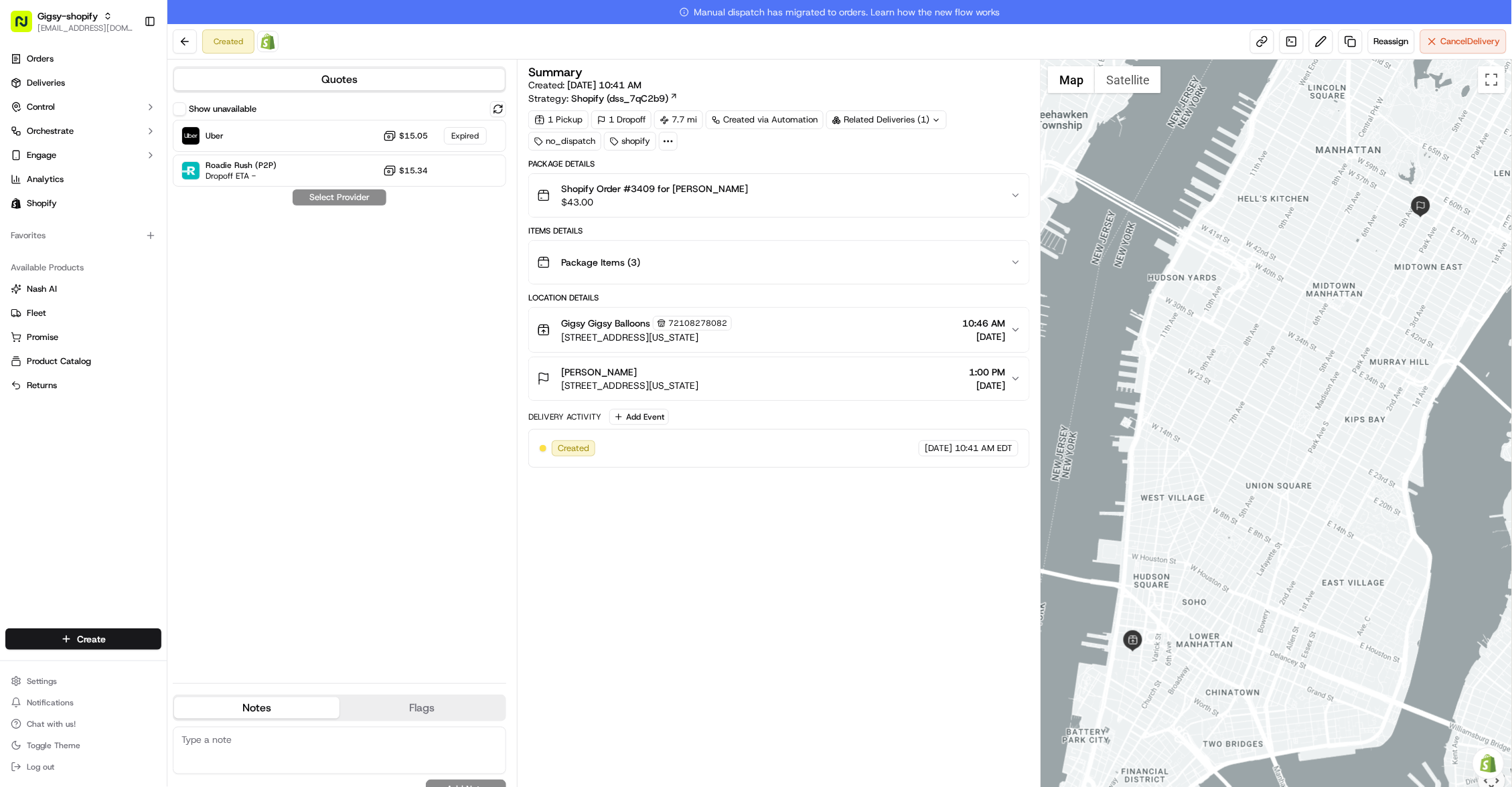
click at [1015, 327] on icon "button" at bounding box center [1015, 330] width 11 height 11
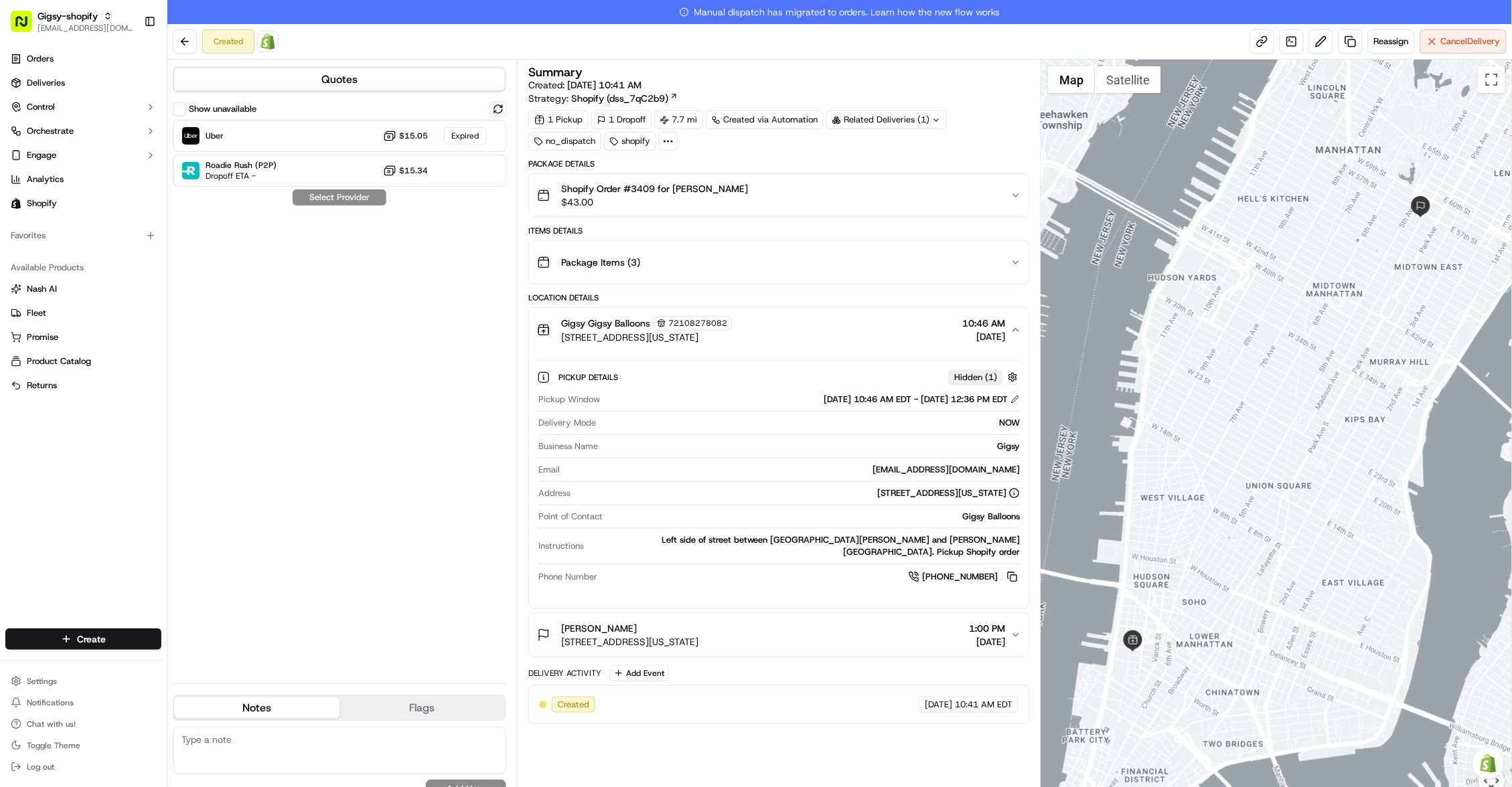
click at [1015, 394] on div "09/23/2025 10:46 AM EDT - 09/23/2025 12:36 PM EDT" at bounding box center [921, 400] width 196 height 12
click at [1015, 398] on button at bounding box center [1015, 400] width 10 height 10
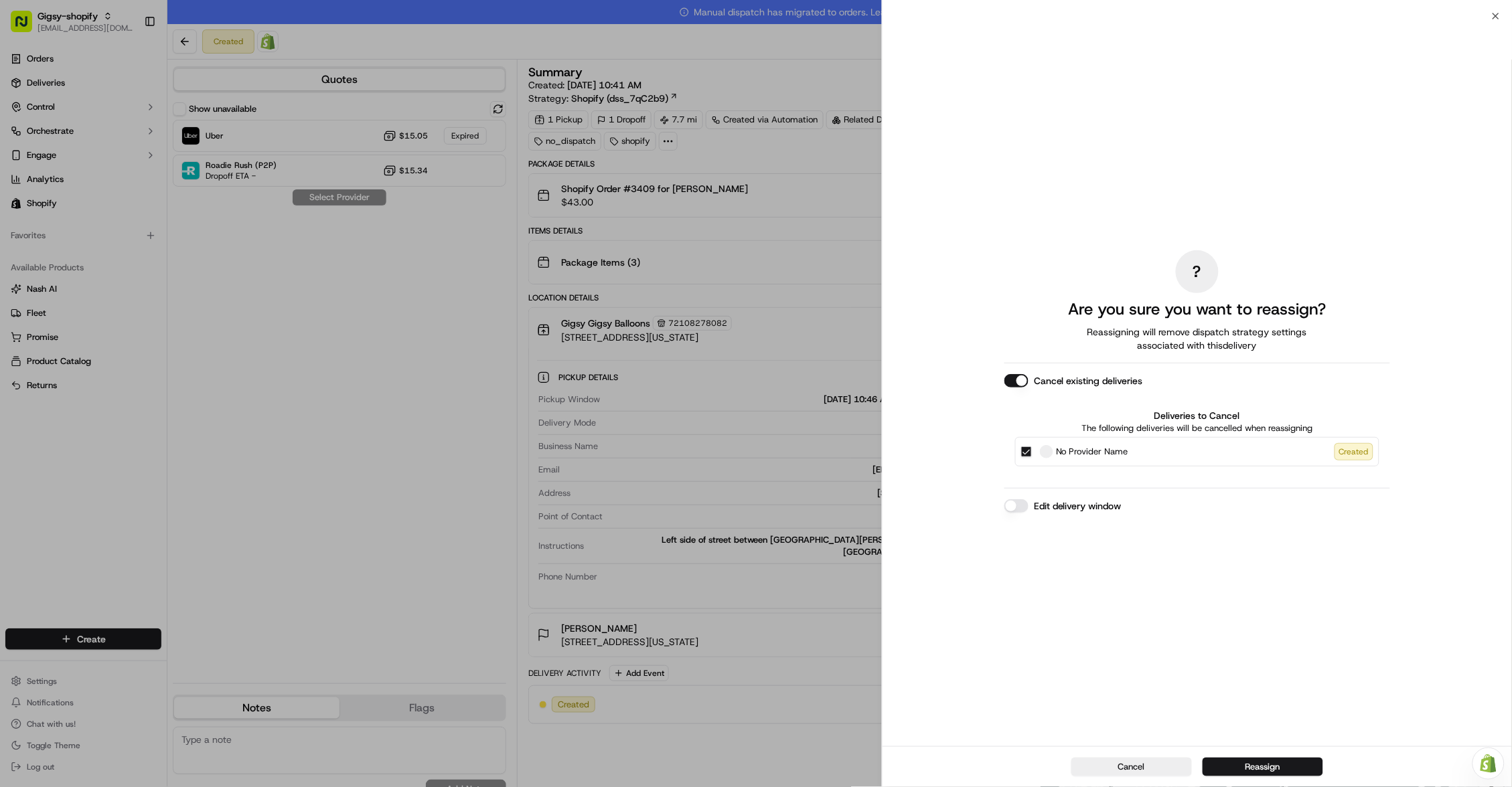
click at [1017, 505] on button "Edit delivery window" at bounding box center [1016, 505] width 24 height 13
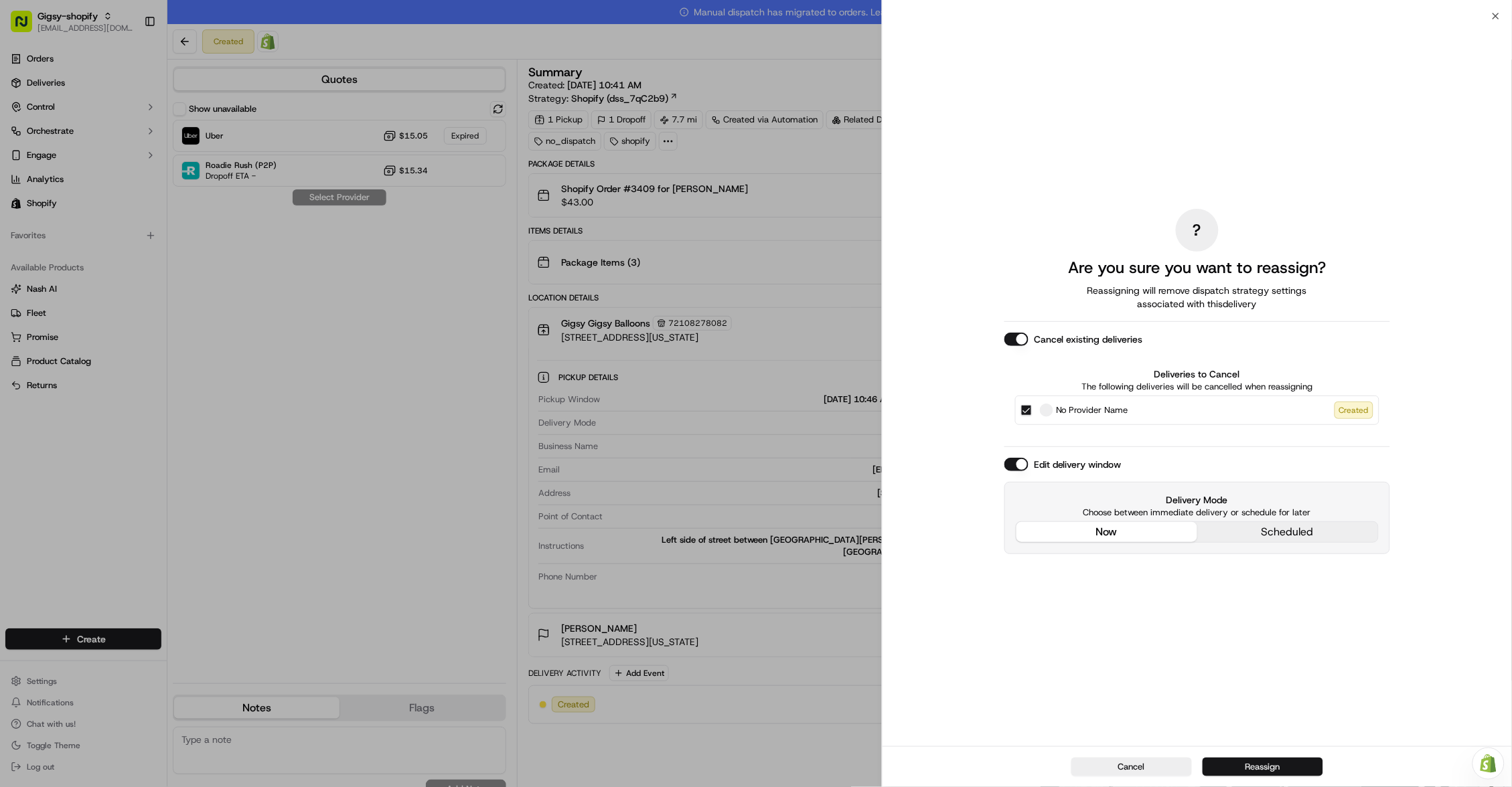
click at [1222, 762] on button "Reassign" at bounding box center [1263, 767] width 121 height 19
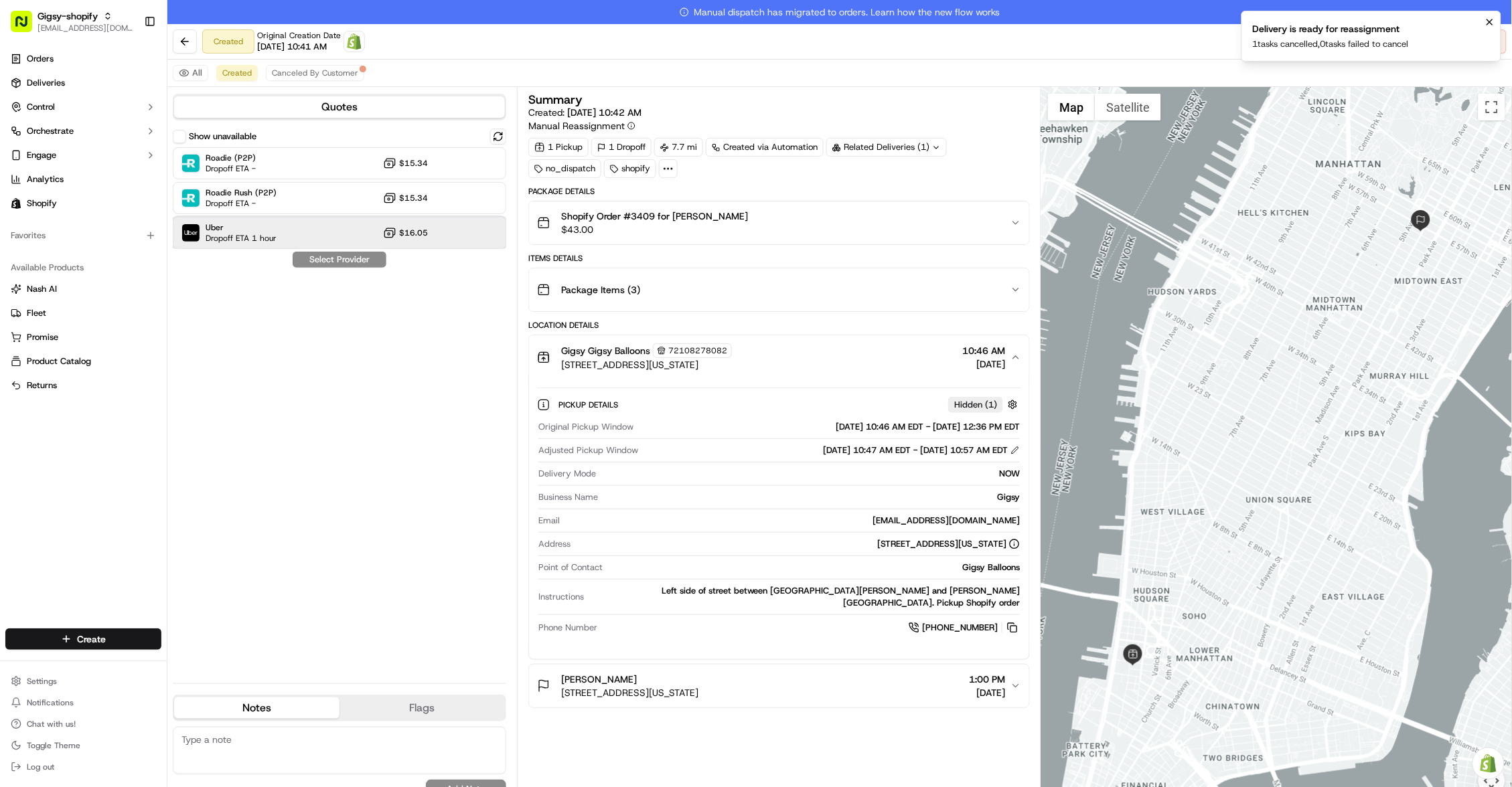
click at [434, 238] on div "Uber Dropoff ETA 1 hour $16.05" at bounding box center [338, 233] width 333 height 32
click at [354, 258] on button "Assign Provider" at bounding box center [339, 259] width 95 height 16
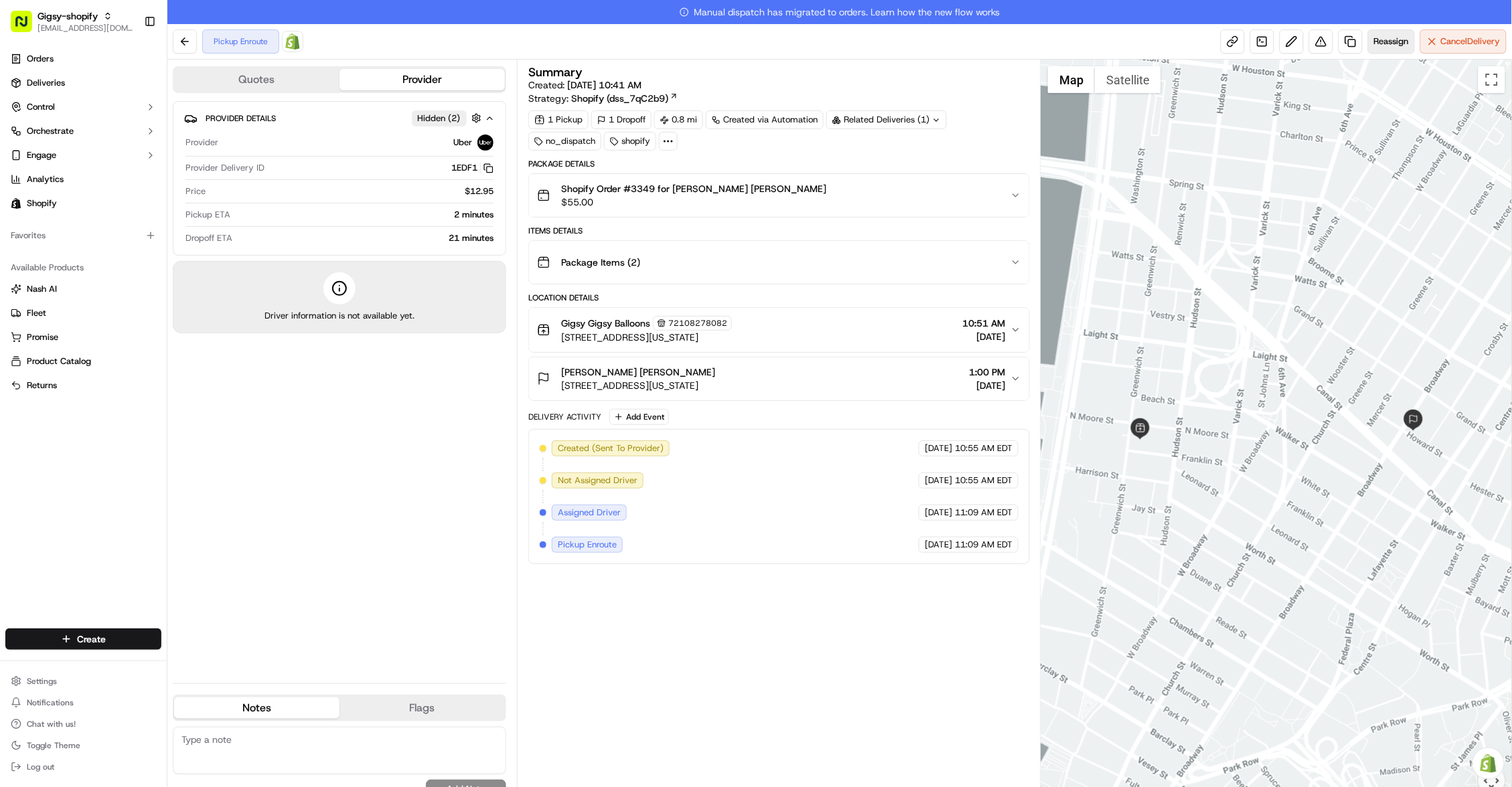
click at [1375, 42] on span "Reassign" at bounding box center [1391, 42] width 35 height 12
click at [1376, 46] on span "Reassign" at bounding box center [1391, 42] width 35 height 12
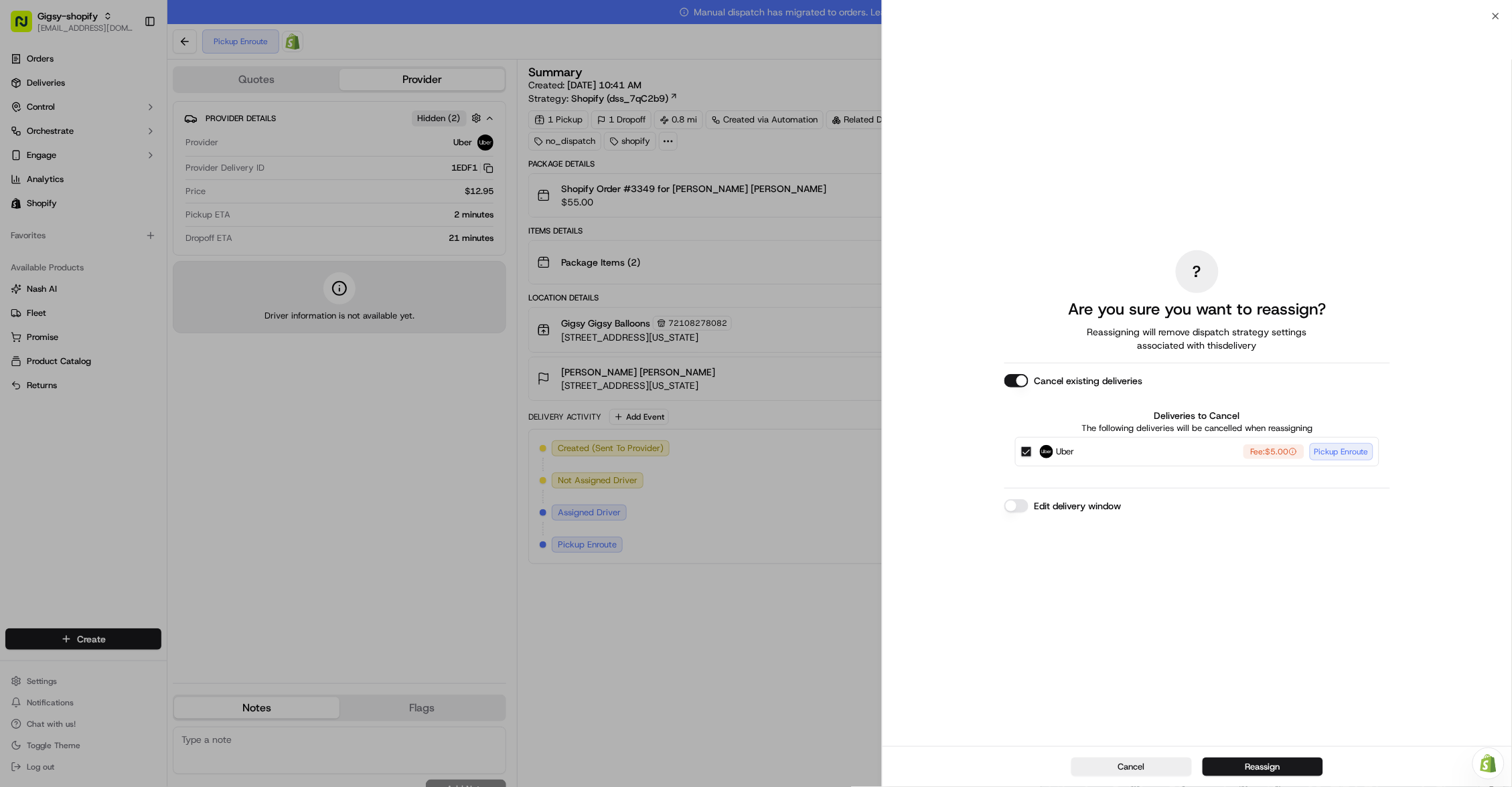
click at [1024, 510] on button "Edit delivery window" at bounding box center [1016, 505] width 24 height 13
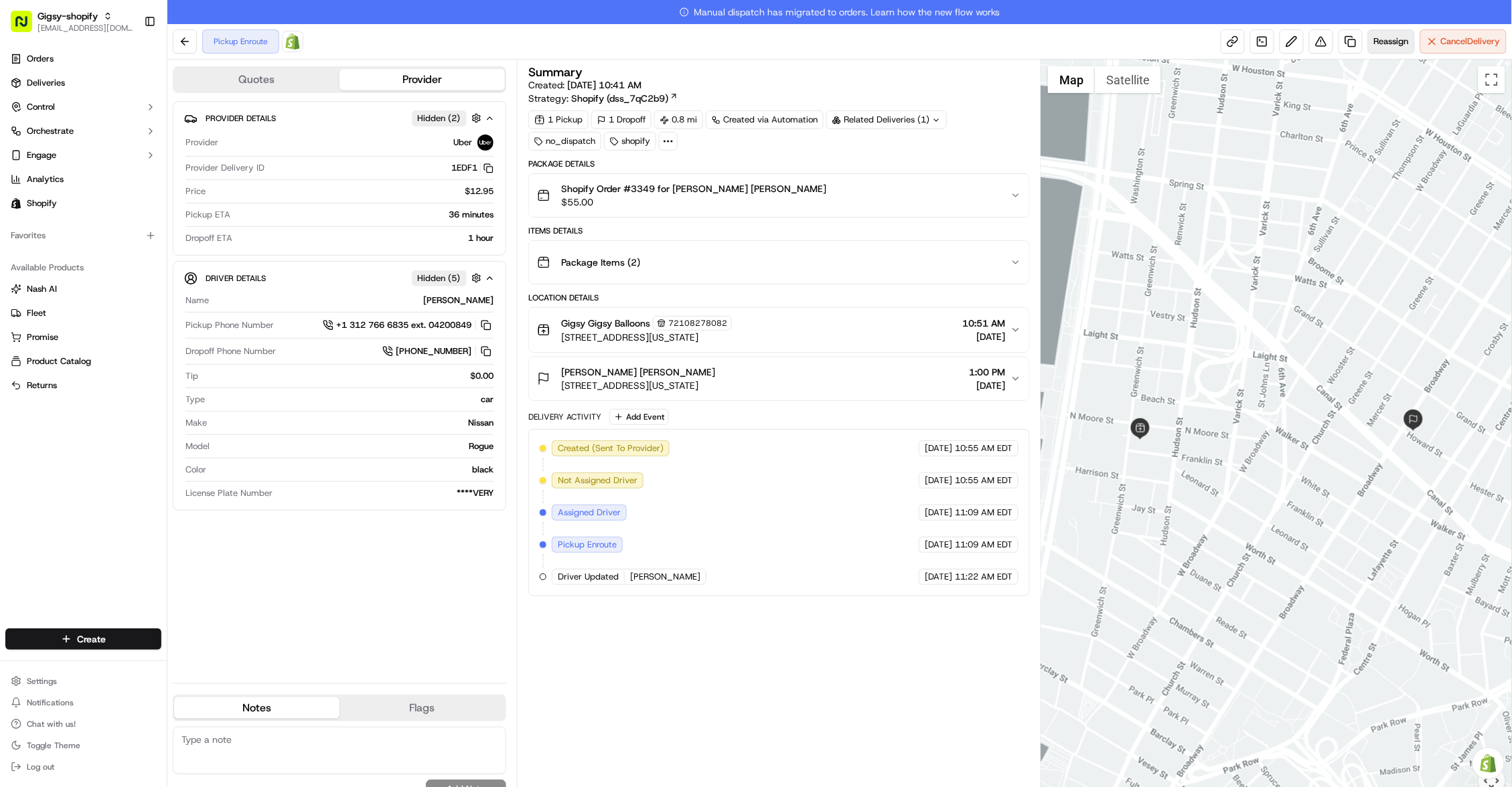
click at [1397, 42] on span "Reassign" at bounding box center [1391, 42] width 35 height 12
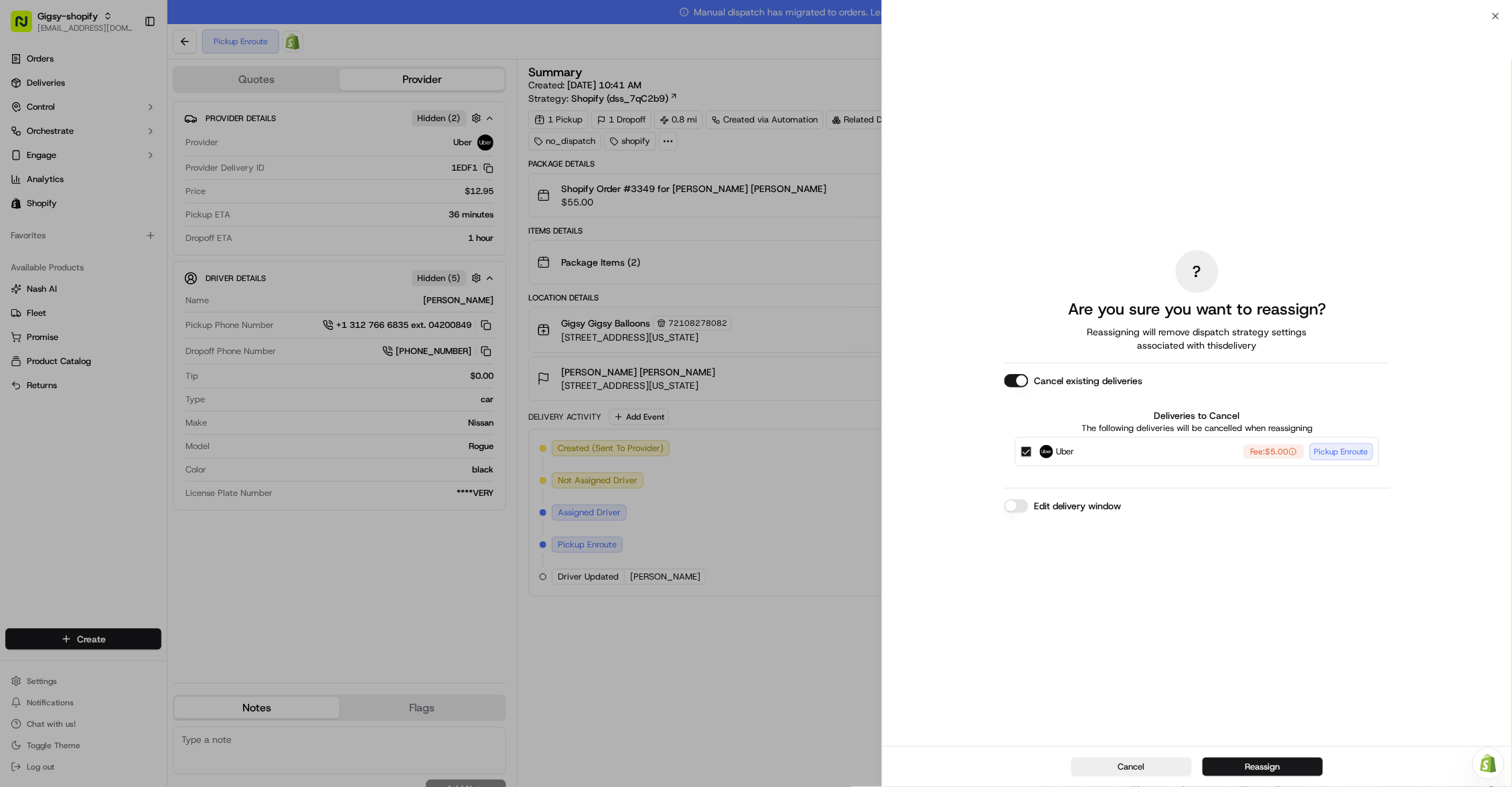
click at [1023, 505] on button "Edit delivery window" at bounding box center [1016, 505] width 24 height 13
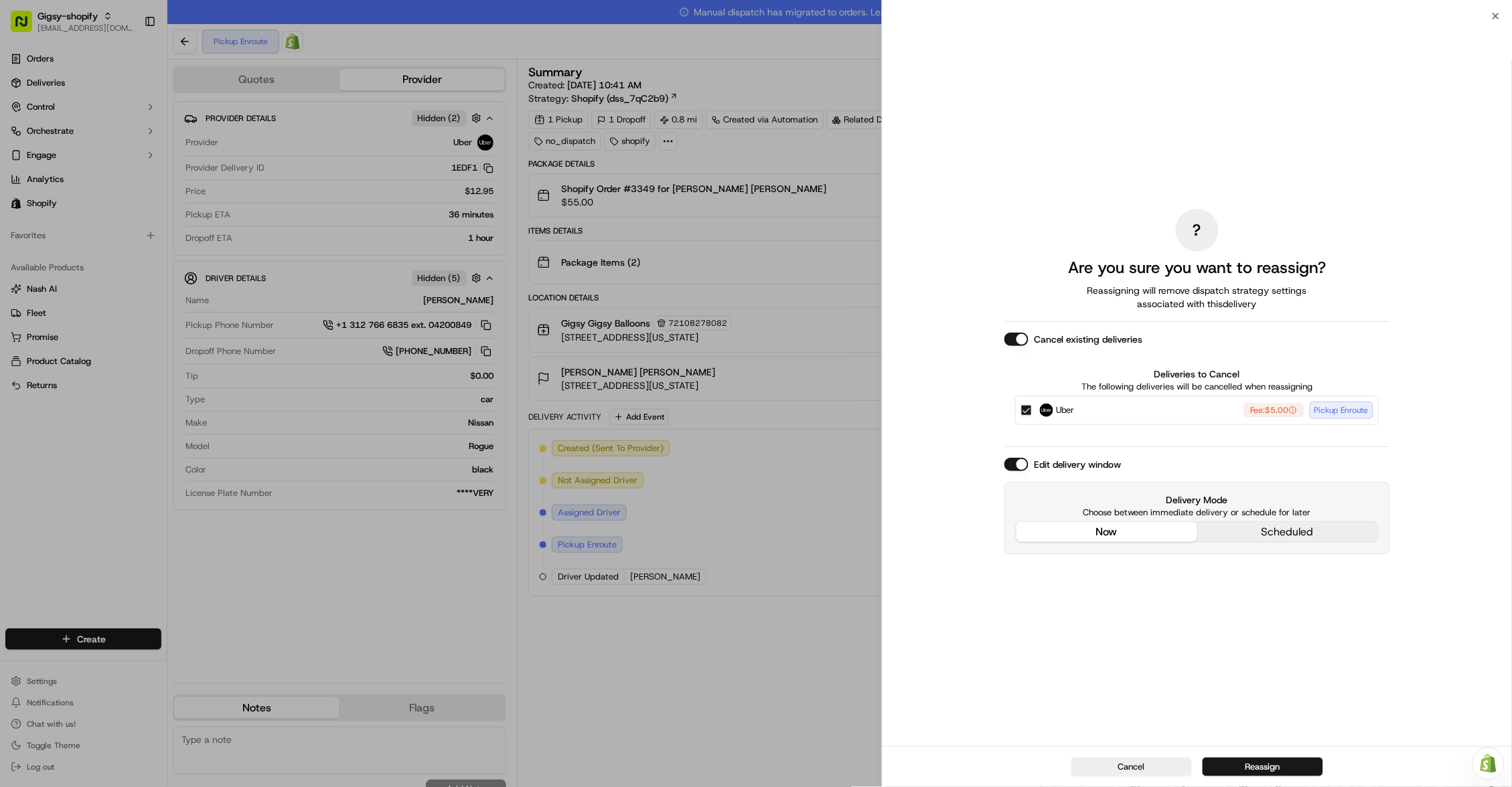
click at [1100, 443] on div "? Are you sure you want to reassign? Reassigning will remove dispatch strategy …" at bounding box center [1198, 381] width 386 height 725
click at [1277, 774] on button "Reassign" at bounding box center [1263, 767] width 121 height 19
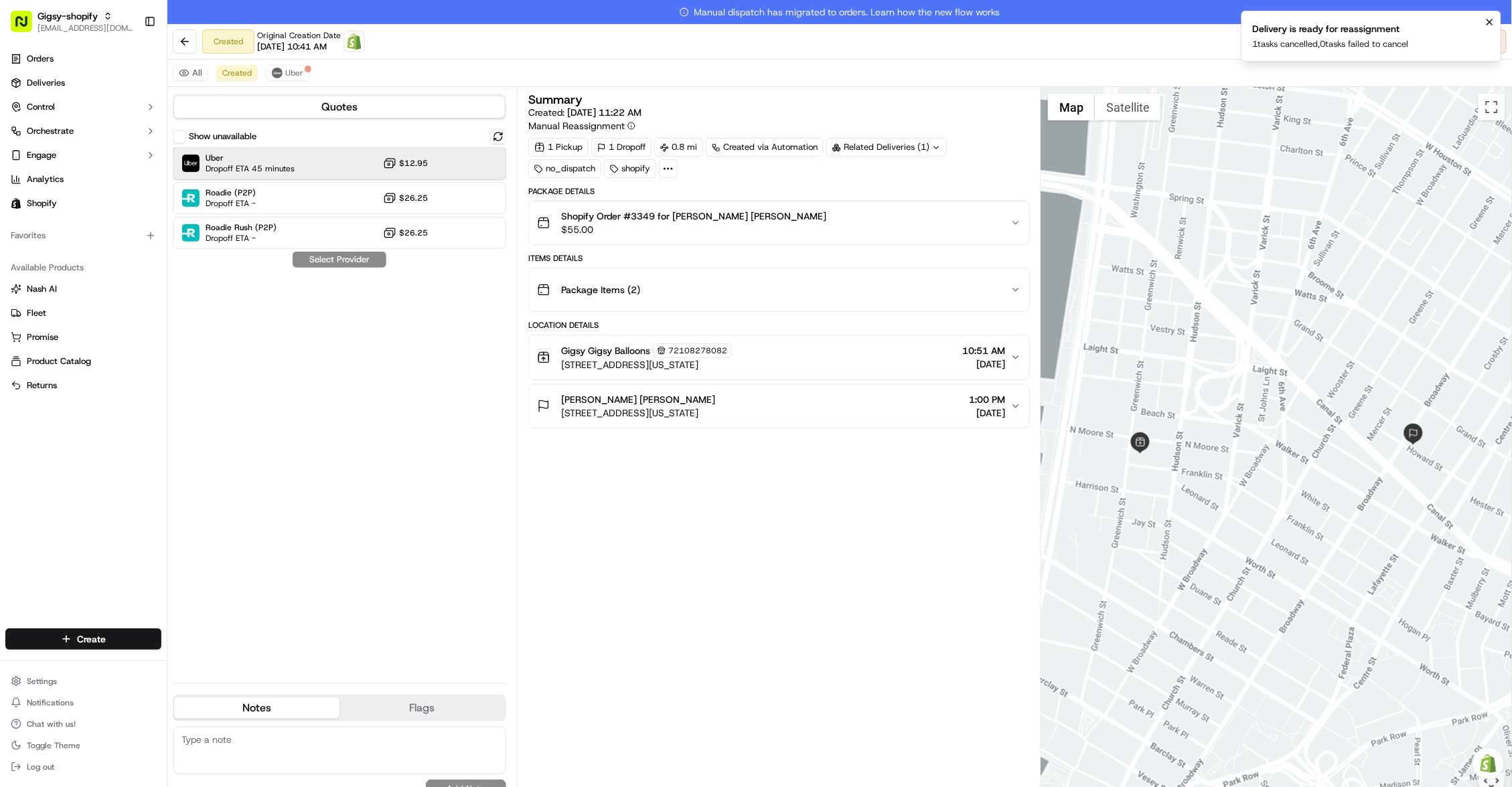
click at [439, 160] on div "Uber Dropoff ETA 45 minutes $12.95" at bounding box center [338, 163] width 333 height 32
click at [359, 262] on button "Assign Provider" at bounding box center [339, 259] width 95 height 16
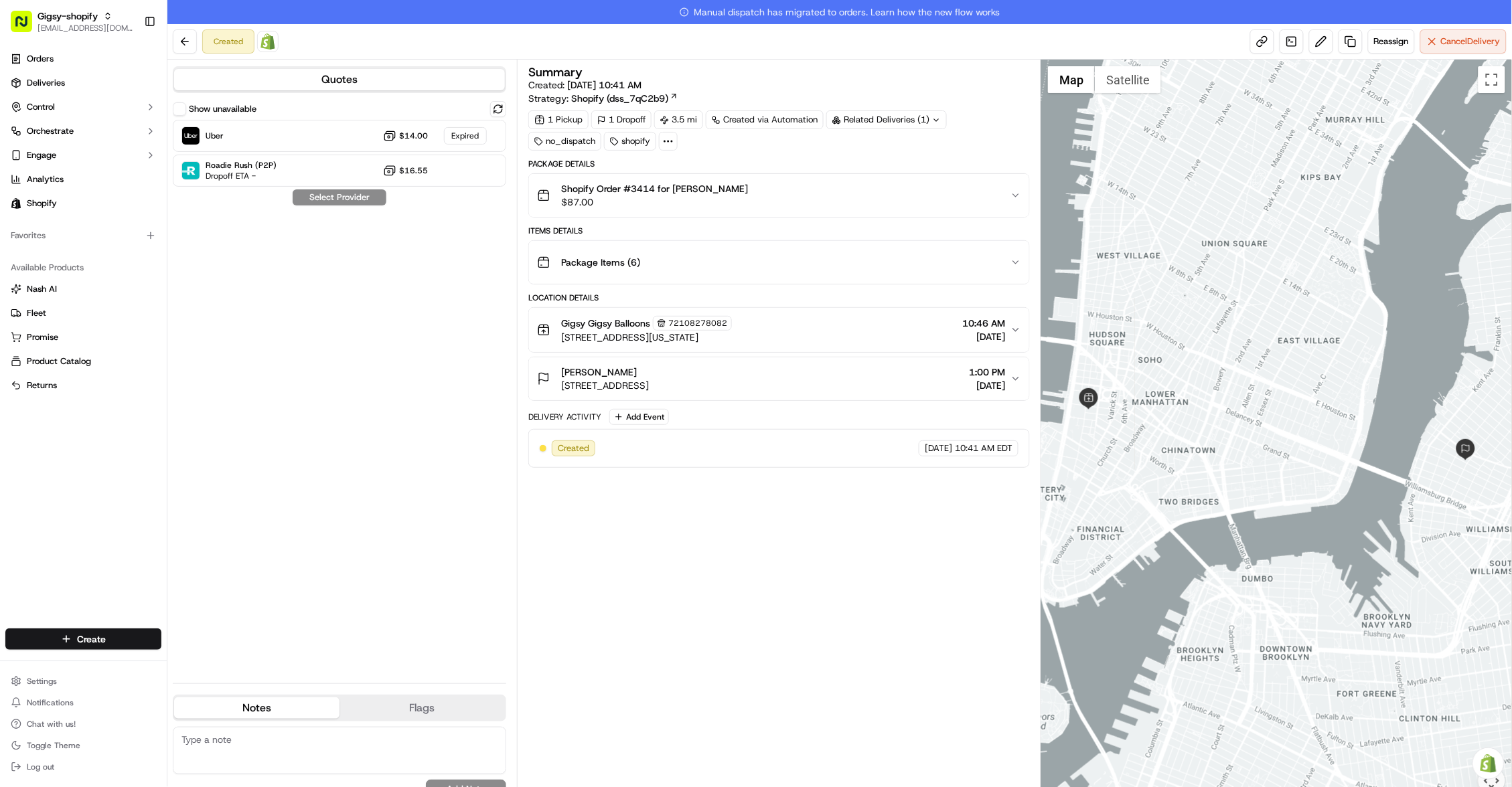
click at [1019, 320] on button "Gigsy Gigsy Balloons 72108278082 375 Greenwich Street, New York, NY 10013, US 1…" at bounding box center [778, 330] width 500 height 44
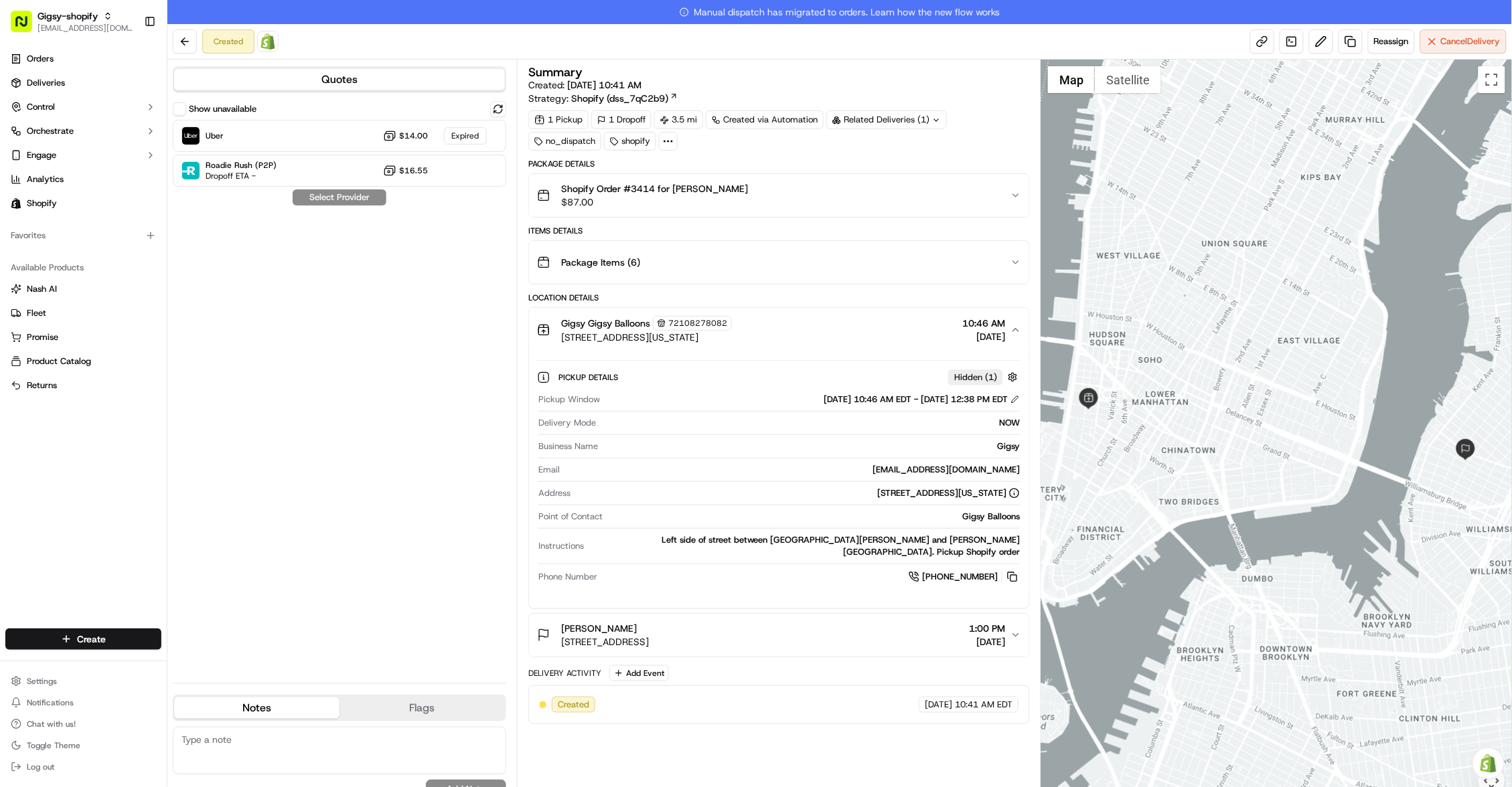
click at [1019, 320] on button "Gigsy Gigsy Balloons 72108278082 375 Greenwich Street, New York, NY 10013, US 1…" at bounding box center [778, 330] width 500 height 44
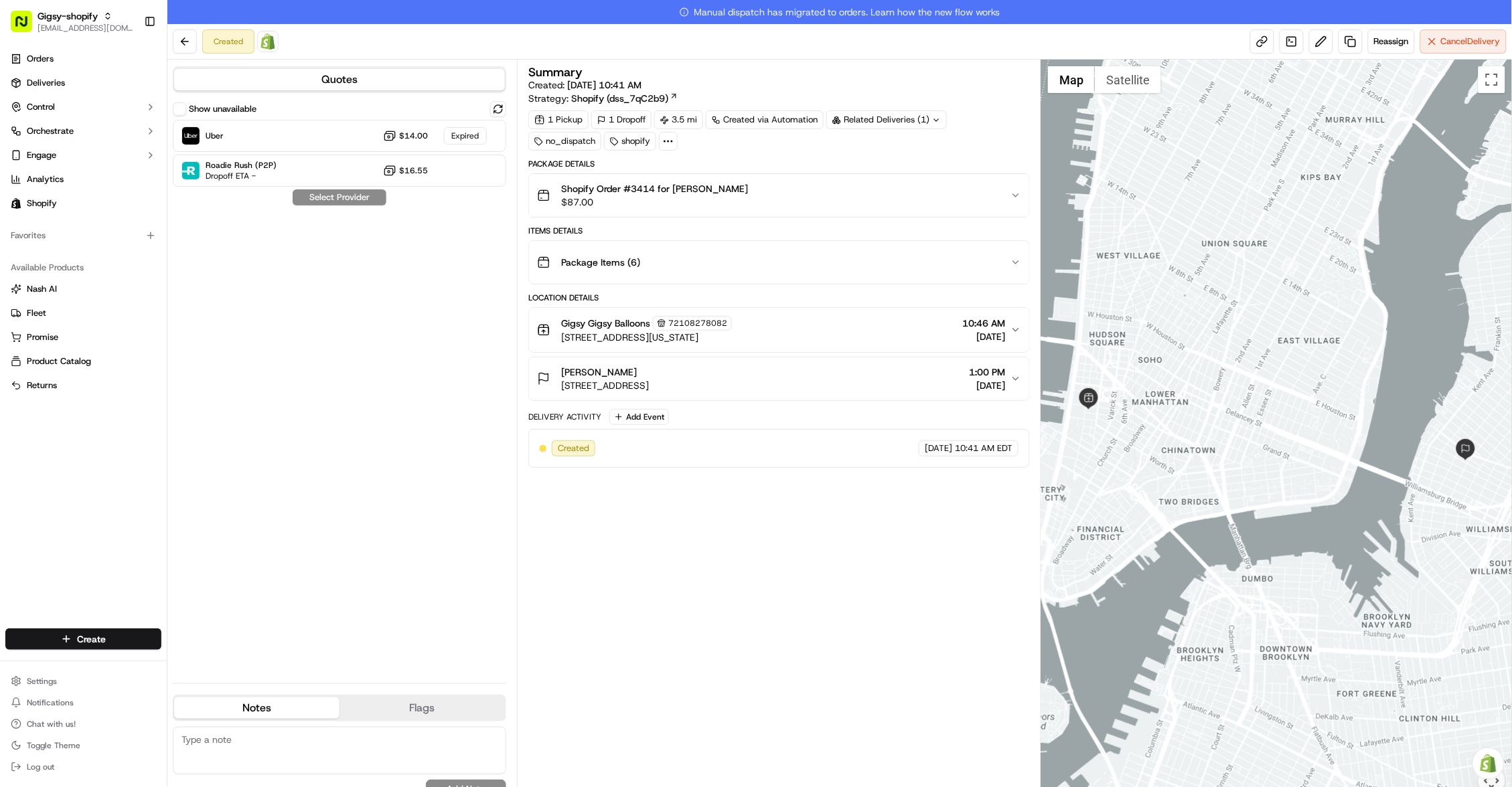
click at [1018, 325] on icon "button" at bounding box center [1015, 330] width 11 height 11
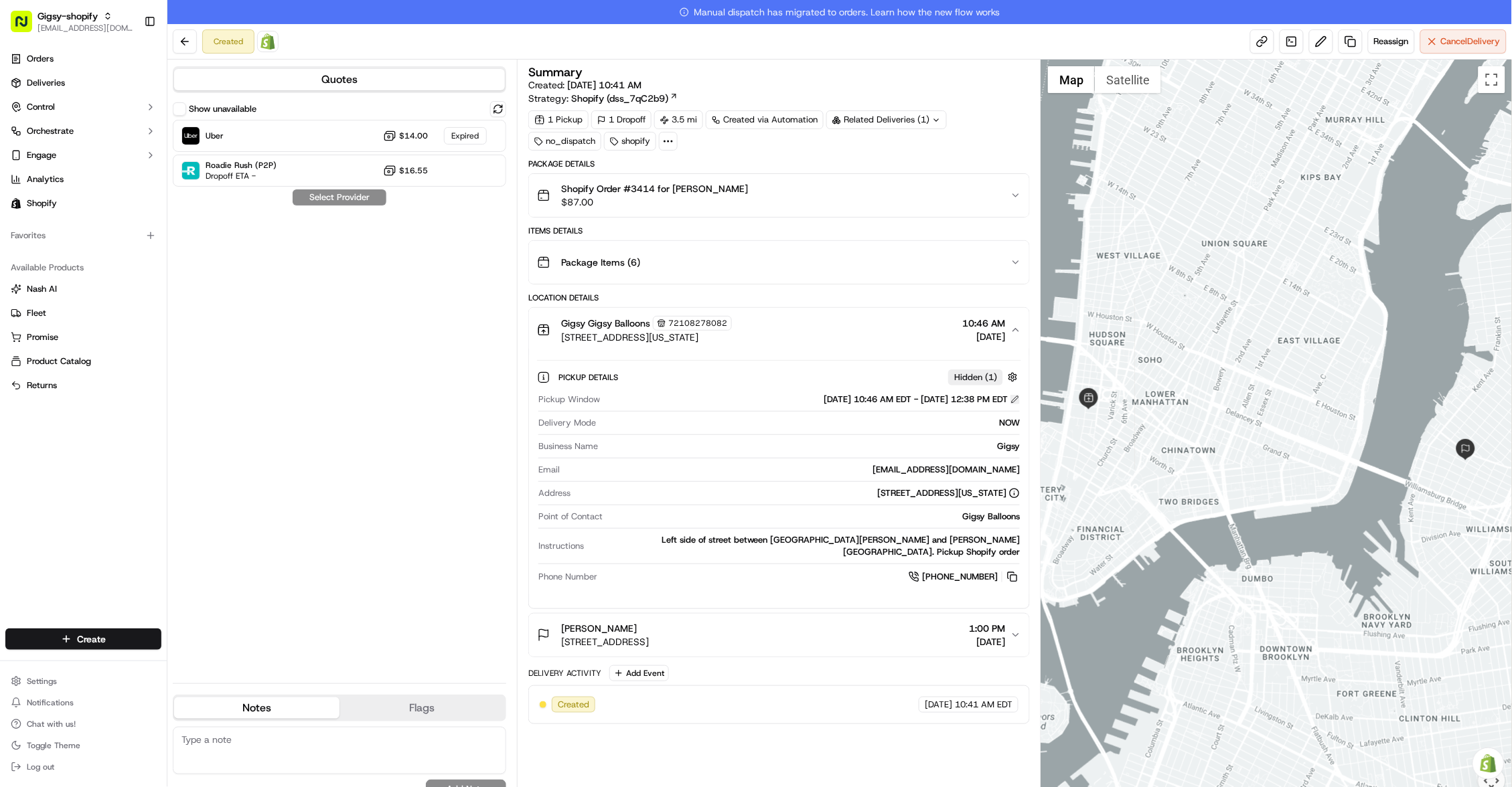
click at [1015, 399] on button at bounding box center [1015, 400] width 10 height 10
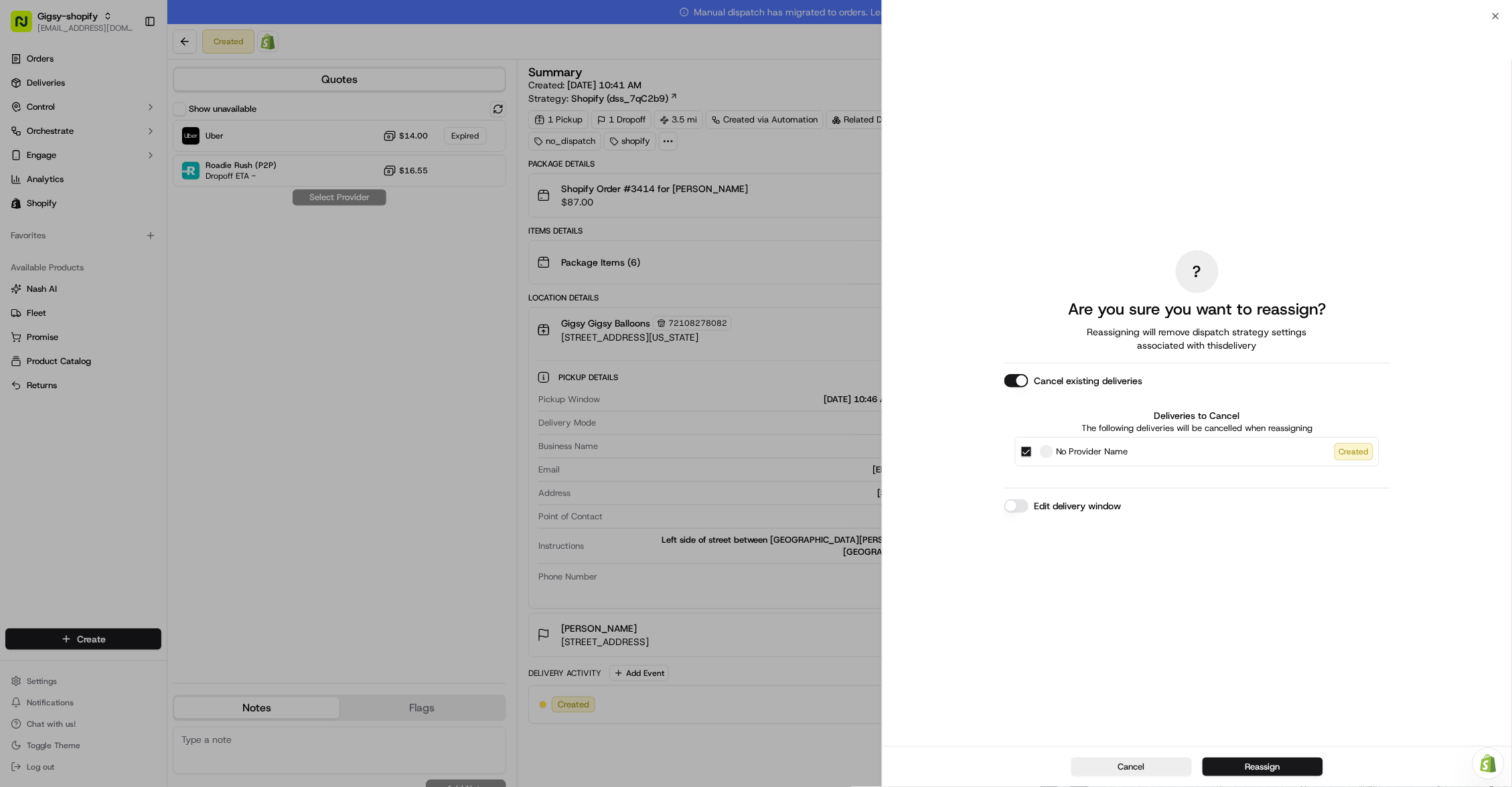
click at [1023, 510] on button "Edit delivery window" at bounding box center [1016, 505] width 24 height 13
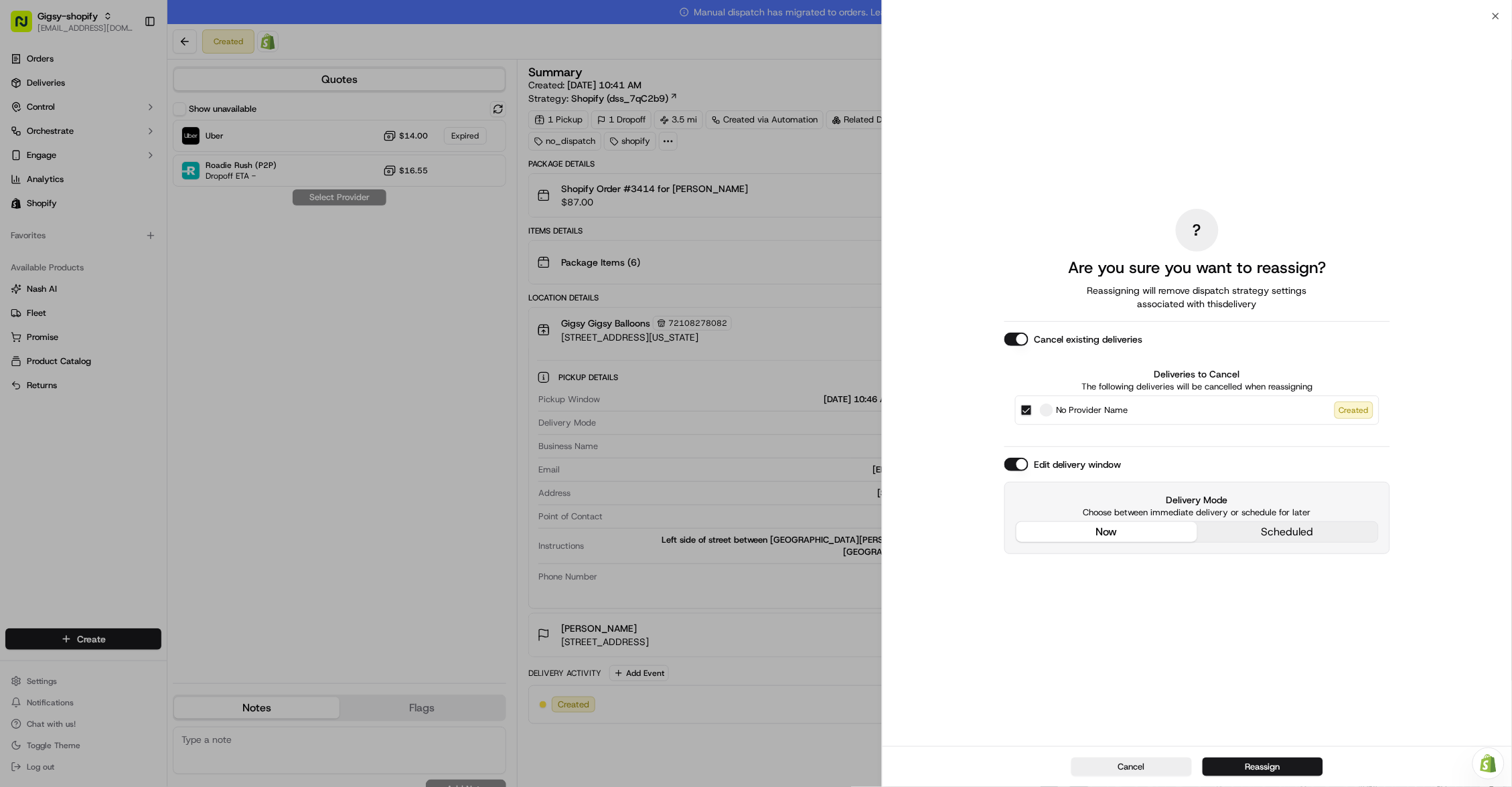
click at [1238, 779] on div "Cancel Reassign" at bounding box center [1197, 767] width 630 height 41
click at [1235, 774] on button "Reassign" at bounding box center [1263, 767] width 121 height 19
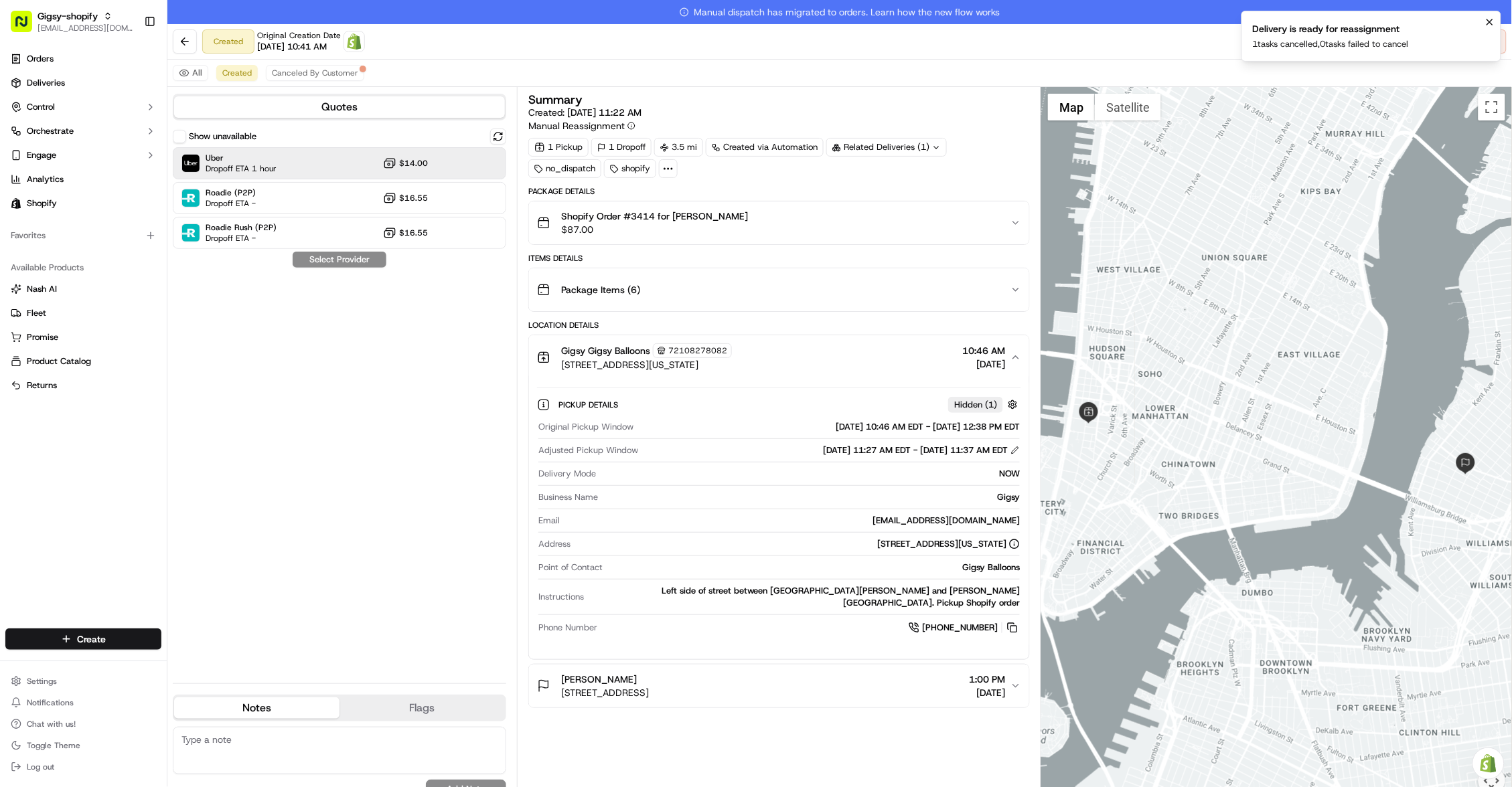
click at [427, 166] on span "$14.00" at bounding box center [413, 163] width 28 height 11
click at [363, 266] on button "Assign Provider" at bounding box center [339, 259] width 95 height 16
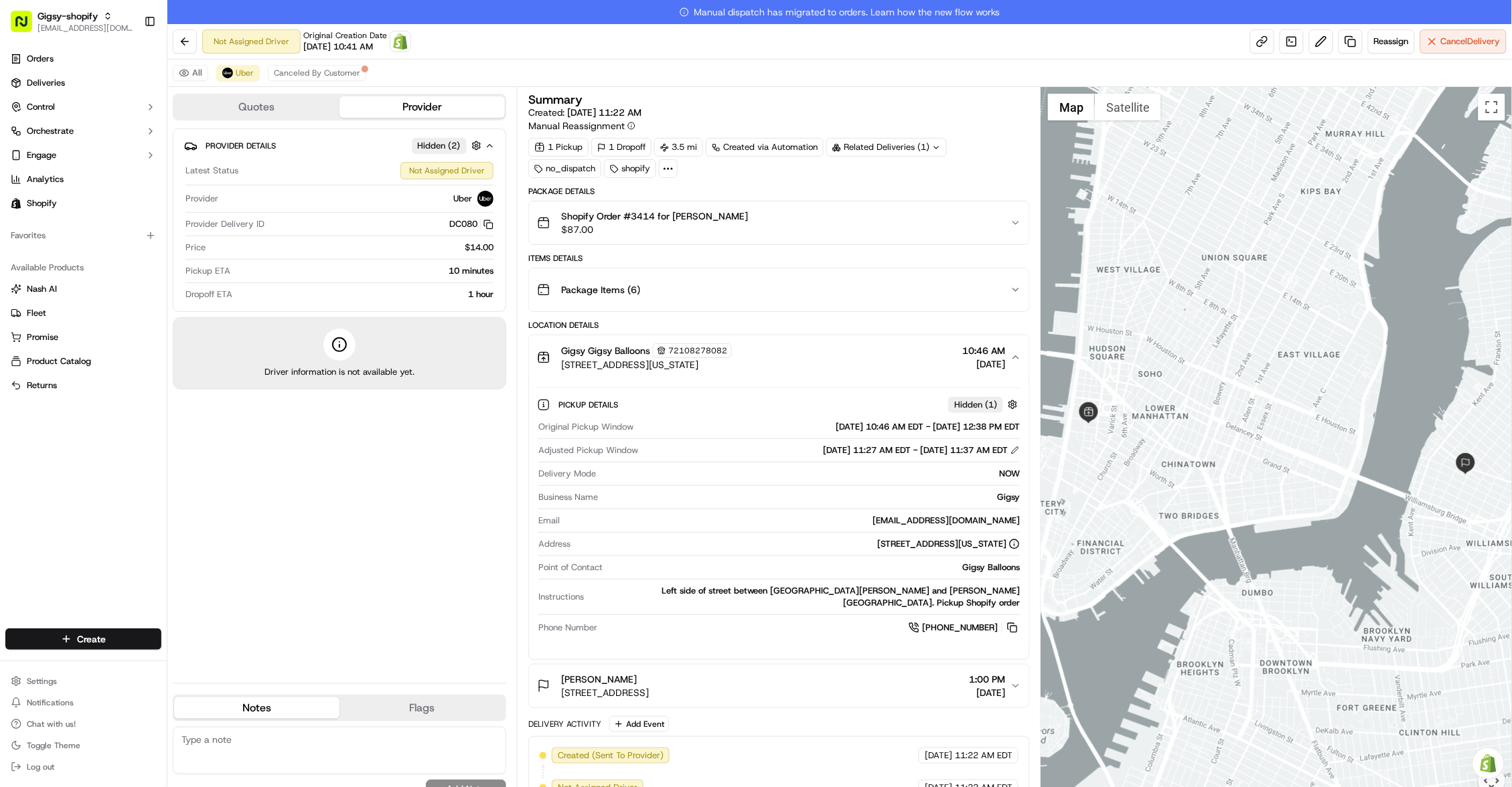
click at [1016, 363] on button "Gigsy Gigsy Balloons 72108278082 375 Greenwich Street, New York, NY 10013, US 1…" at bounding box center [778, 358] width 500 height 44
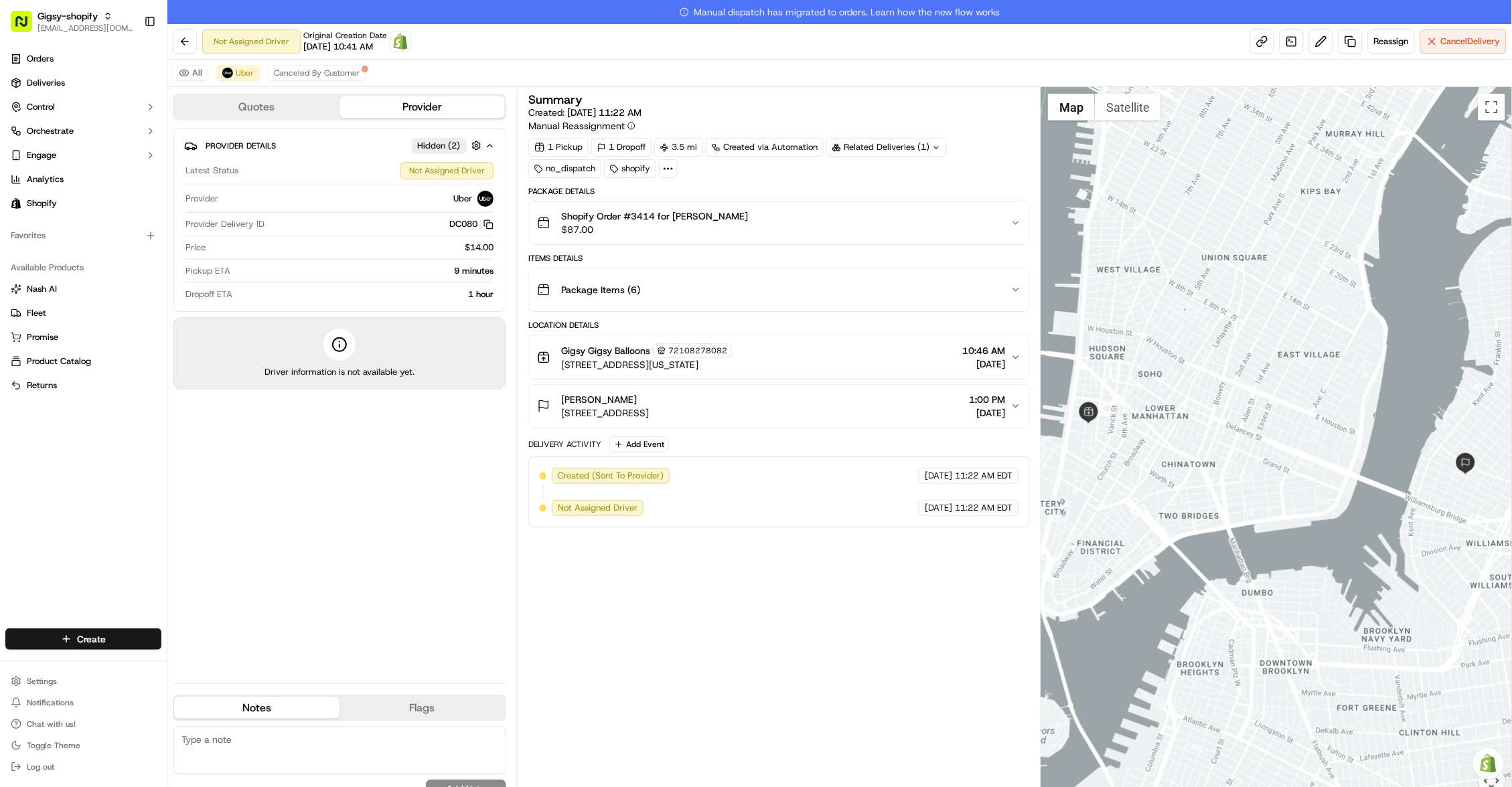
click at [552, 7] on link "Manual dispatch has migrated to orders. Learn how the new flow works" at bounding box center [839, 12] width 1344 height 24
